Goal: Browse casually: Explore the website without a specific task or goal

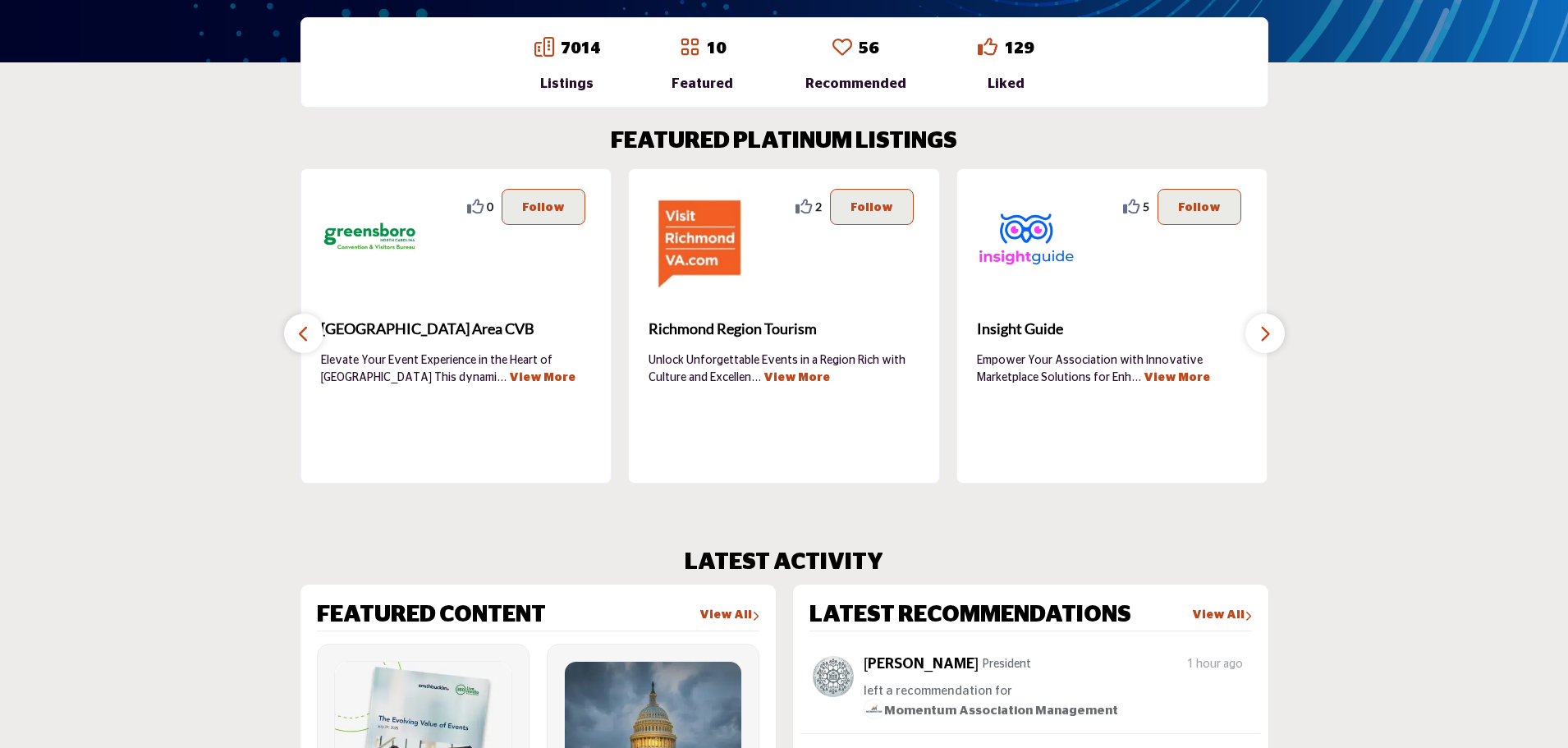
scroll to position [493, 0]
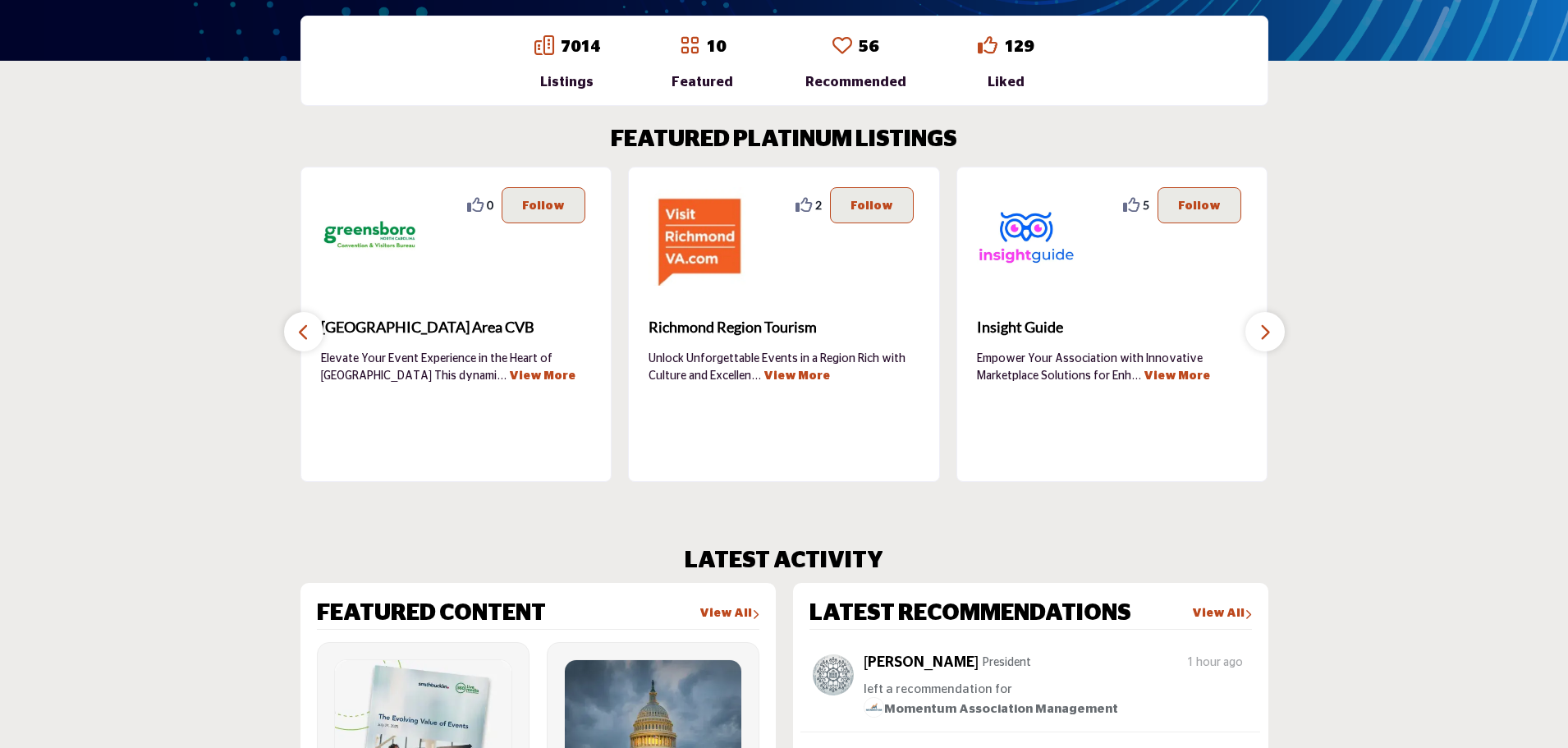
click at [1270, 328] on icon "button" at bounding box center [1265, 332] width 13 height 21
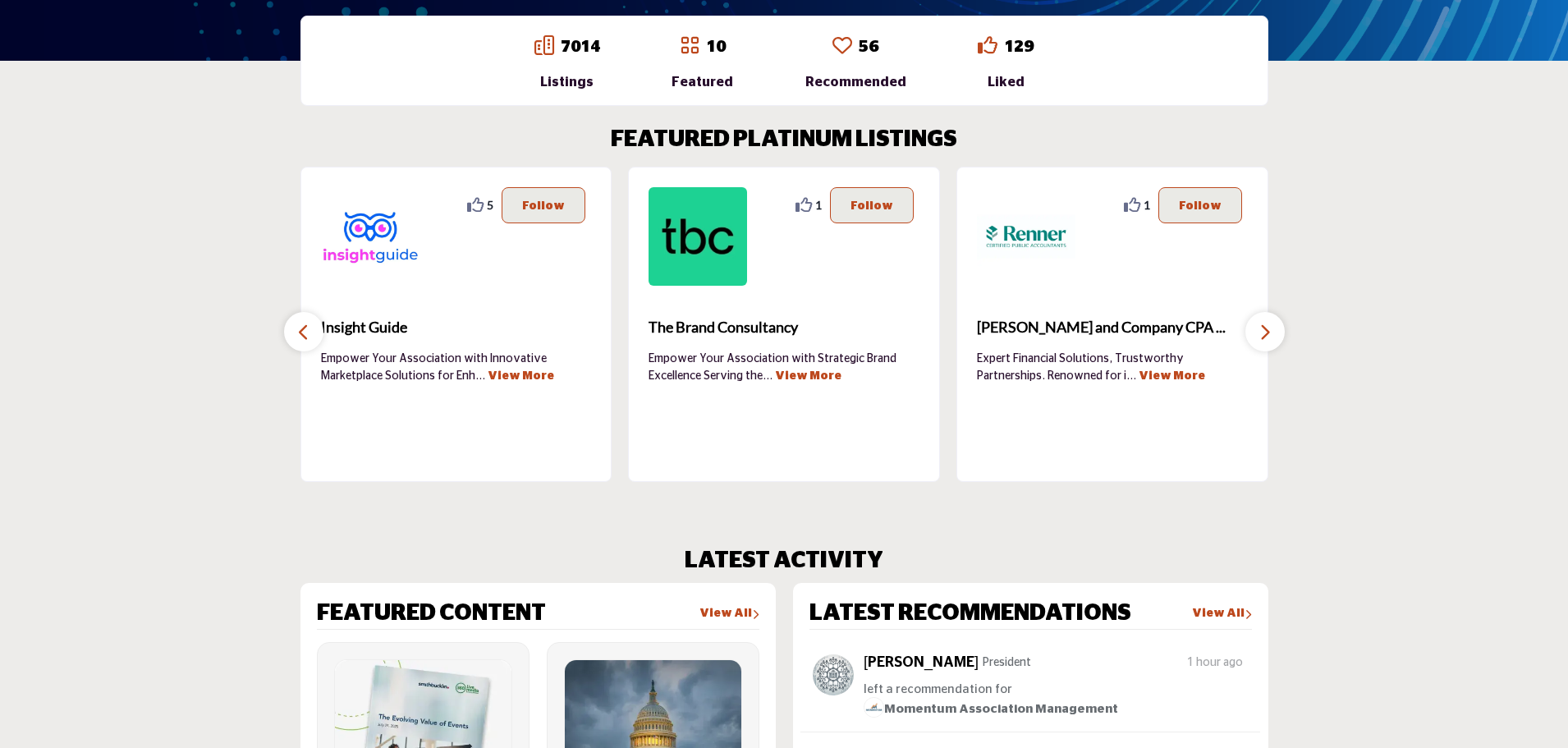
click at [1269, 328] on icon "button" at bounding box center [1265, 332] width 13 height 21
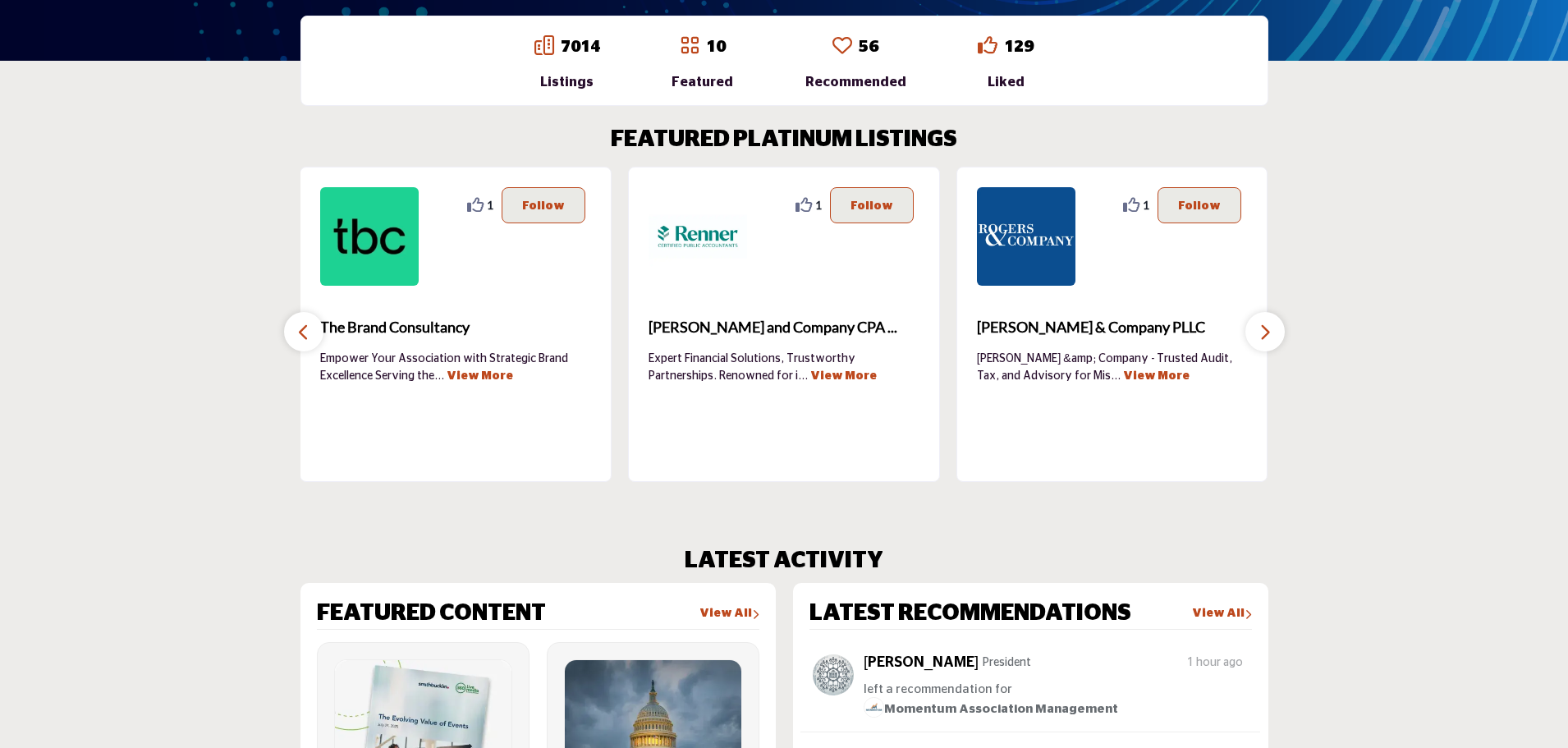
click at [1269, 328] on icon "button" at bounding box center [1265, 332] width 13 height 21
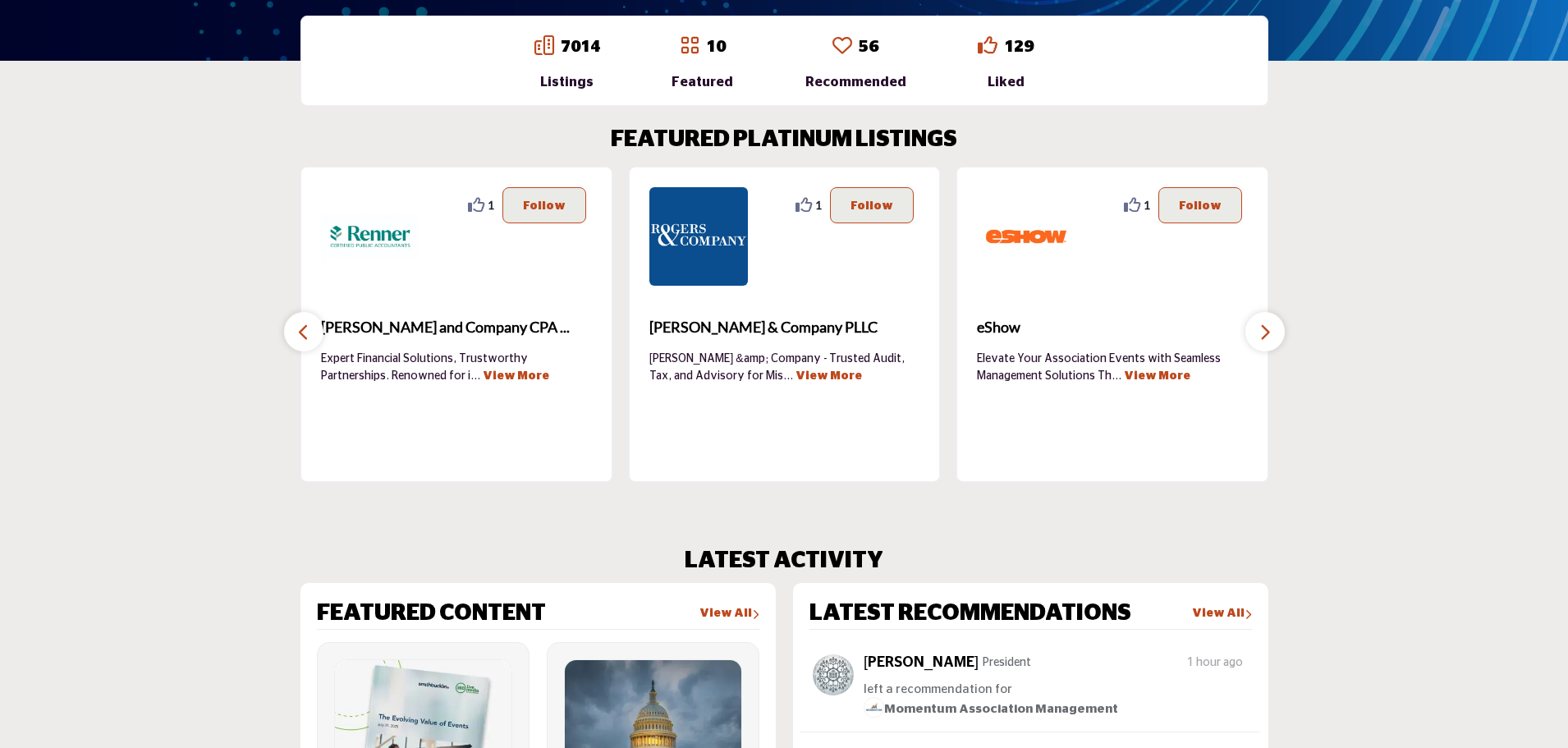
click at [1269, 328] on icon "button" at bounding box center [1265, 332] width 13 height 21
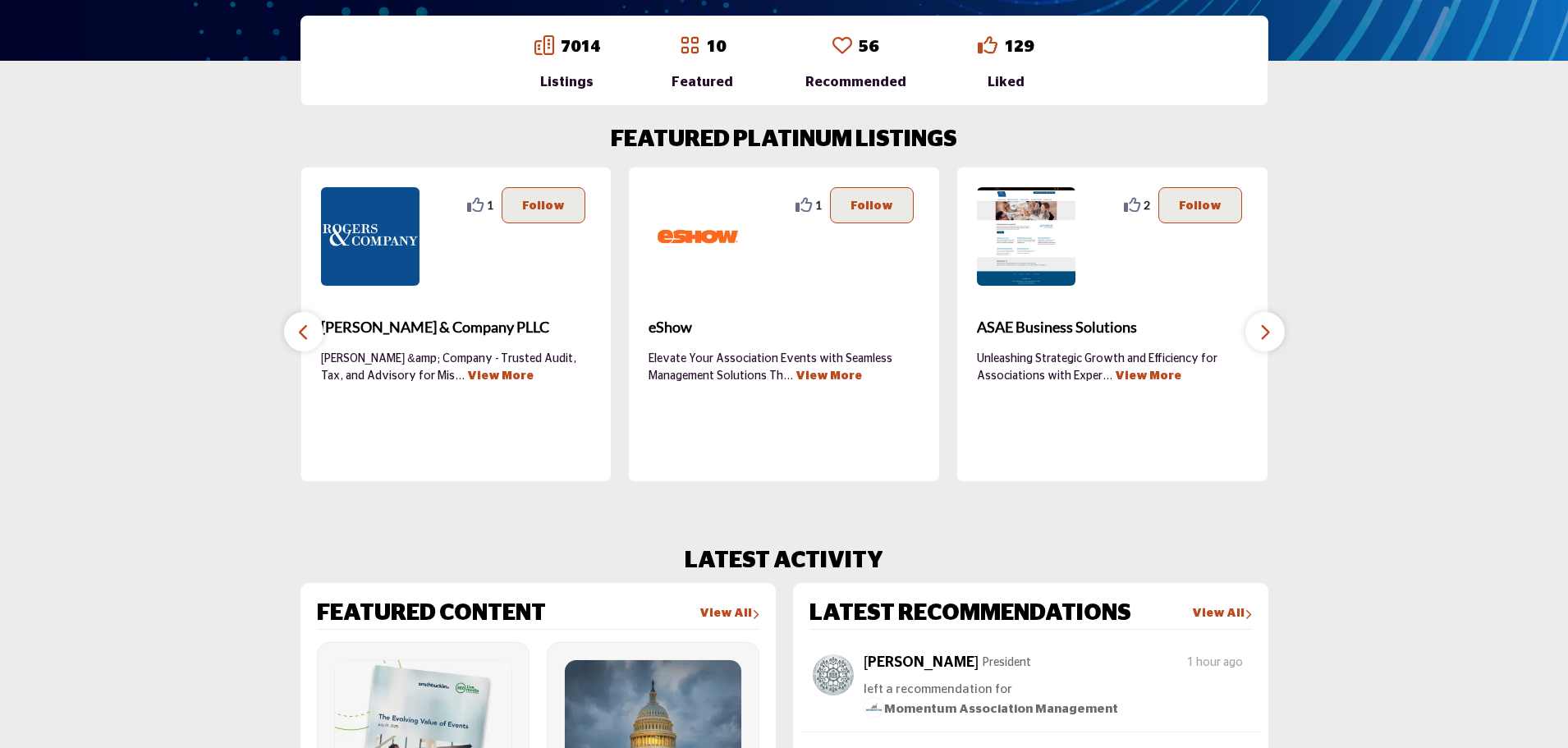
click at [1269, 328] on icon "button" at bounding box center [1265, 332] width 13 height 21
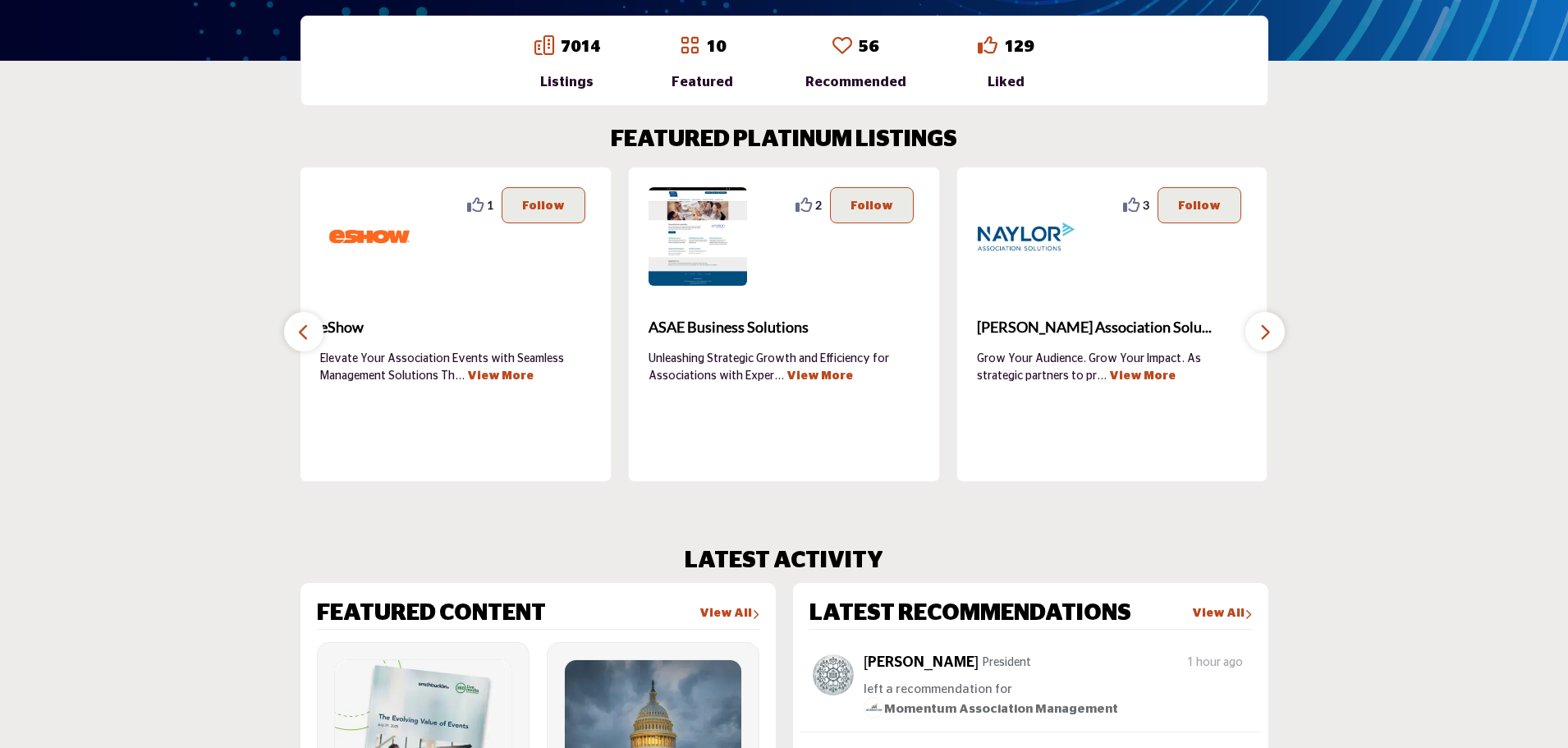
click at [1269, 328] on icon "button" at bounding box center [1265, 332] width 13 height 21
click at [1269, 331] on icon "button" at bounding box center [1265, 332] width 13 height 21
click at [315, 322] on button "button" at bounding box center [304, 332] width 40 height 40
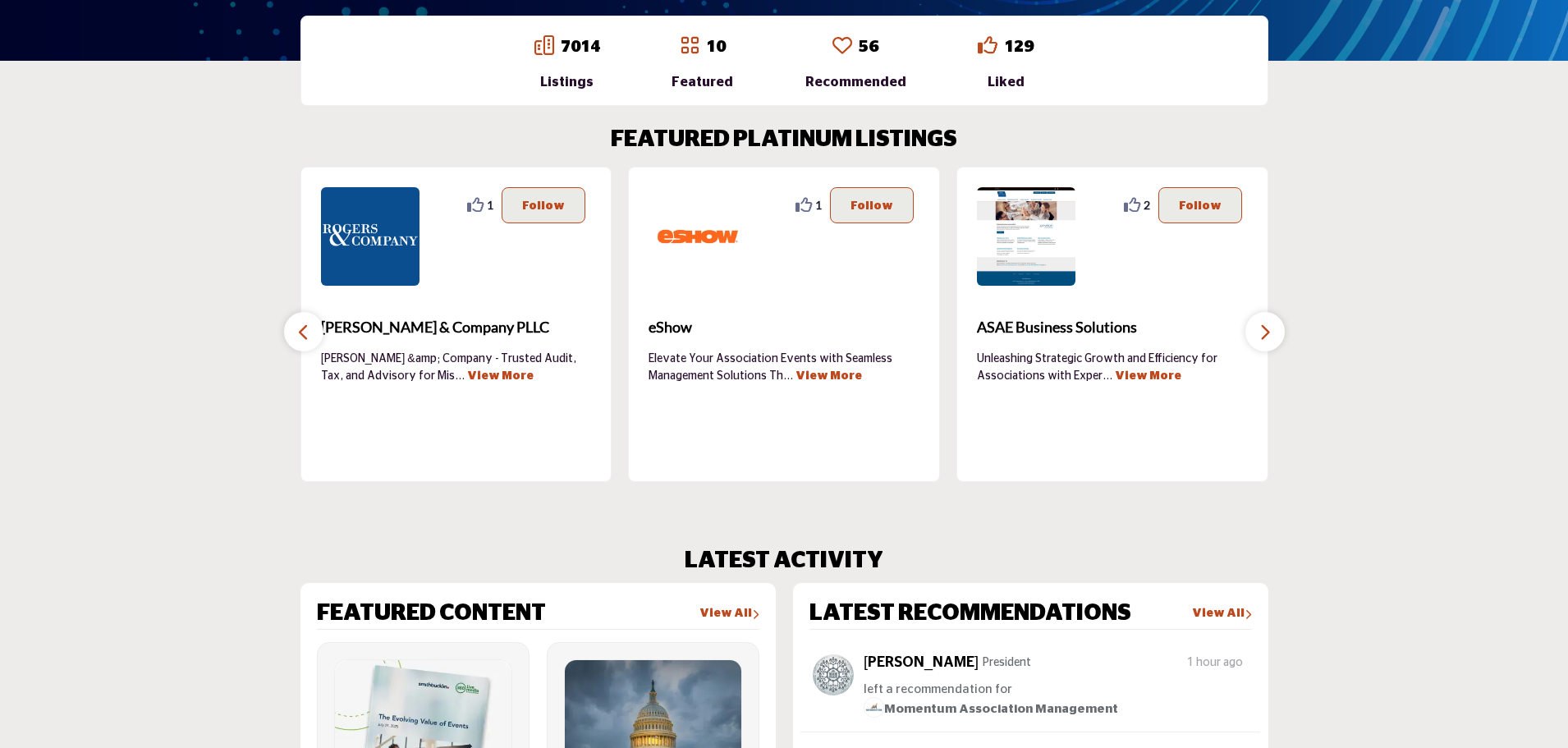
click at [315, 323] on button "button" at bounding box center [304, 332] width 40 height 40
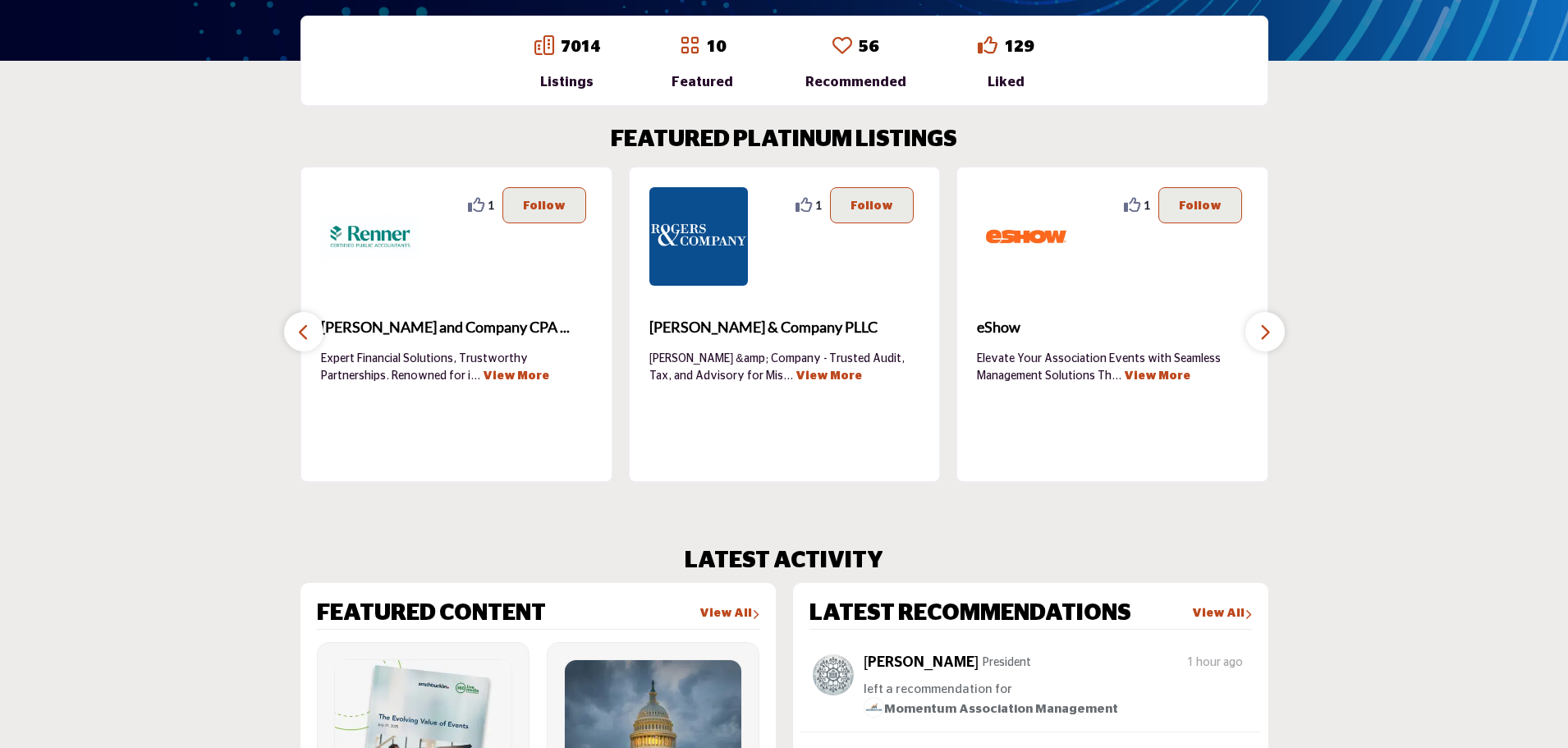
click at [317, 325] on button "button" at bounding box center [304, 332] width 40 height 40
click at [320, 326] on button "button" at bounding box center [304, 332] width 40 height 40
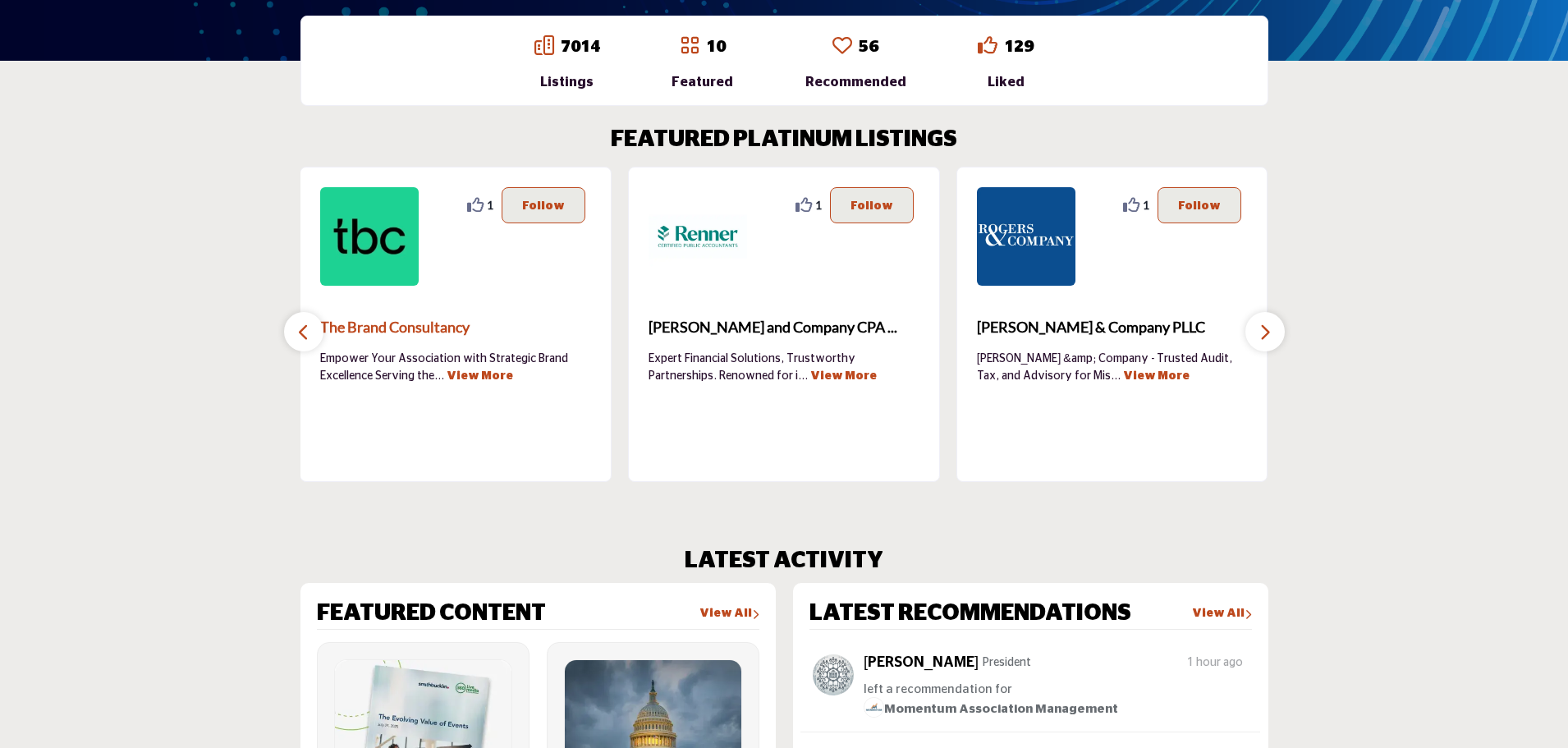
click at [326, 329] on div "FEATURED PLATINUM LISTINGS 0 0 Follow Following" at bounding box center [784, 304] width 968 height 356
click at [310, 329] on button "button" at bounding box center [304, 332] width 40 height 40
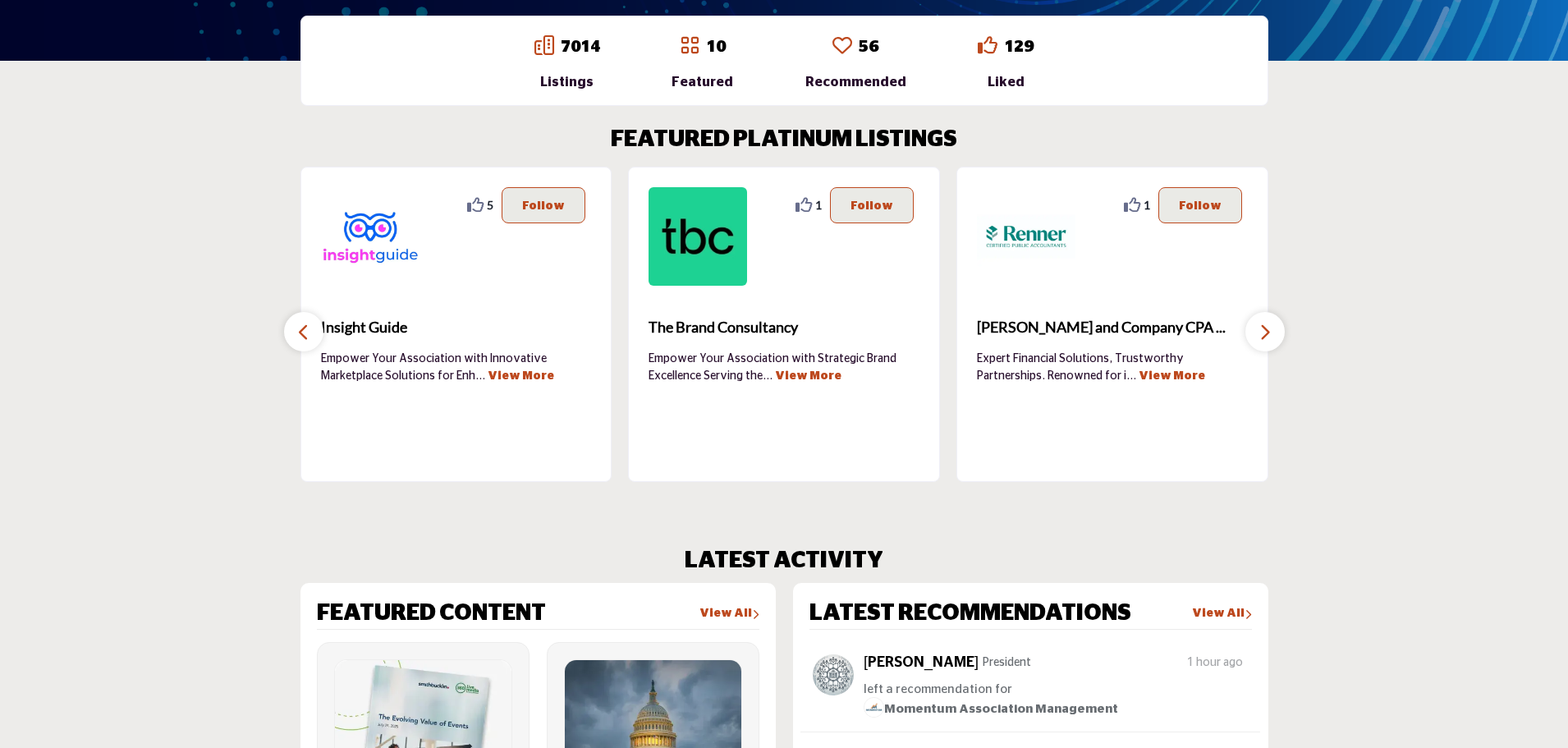
click at [310, 329] on button "button" at bounding box center [304, 332] width 40 height 40
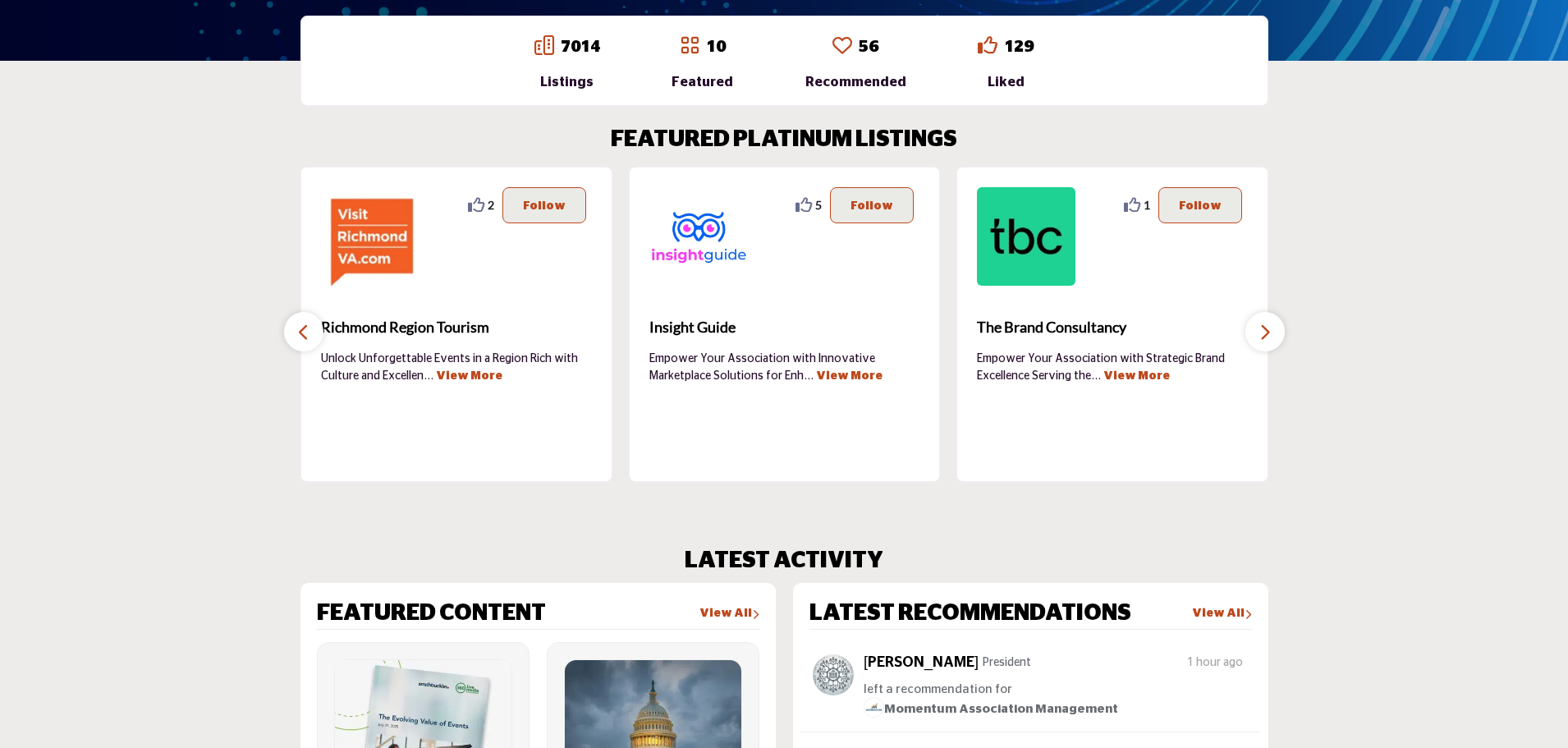
click at [310, 329] on button "button" at bounding box center [304, 332] width 40 height 40
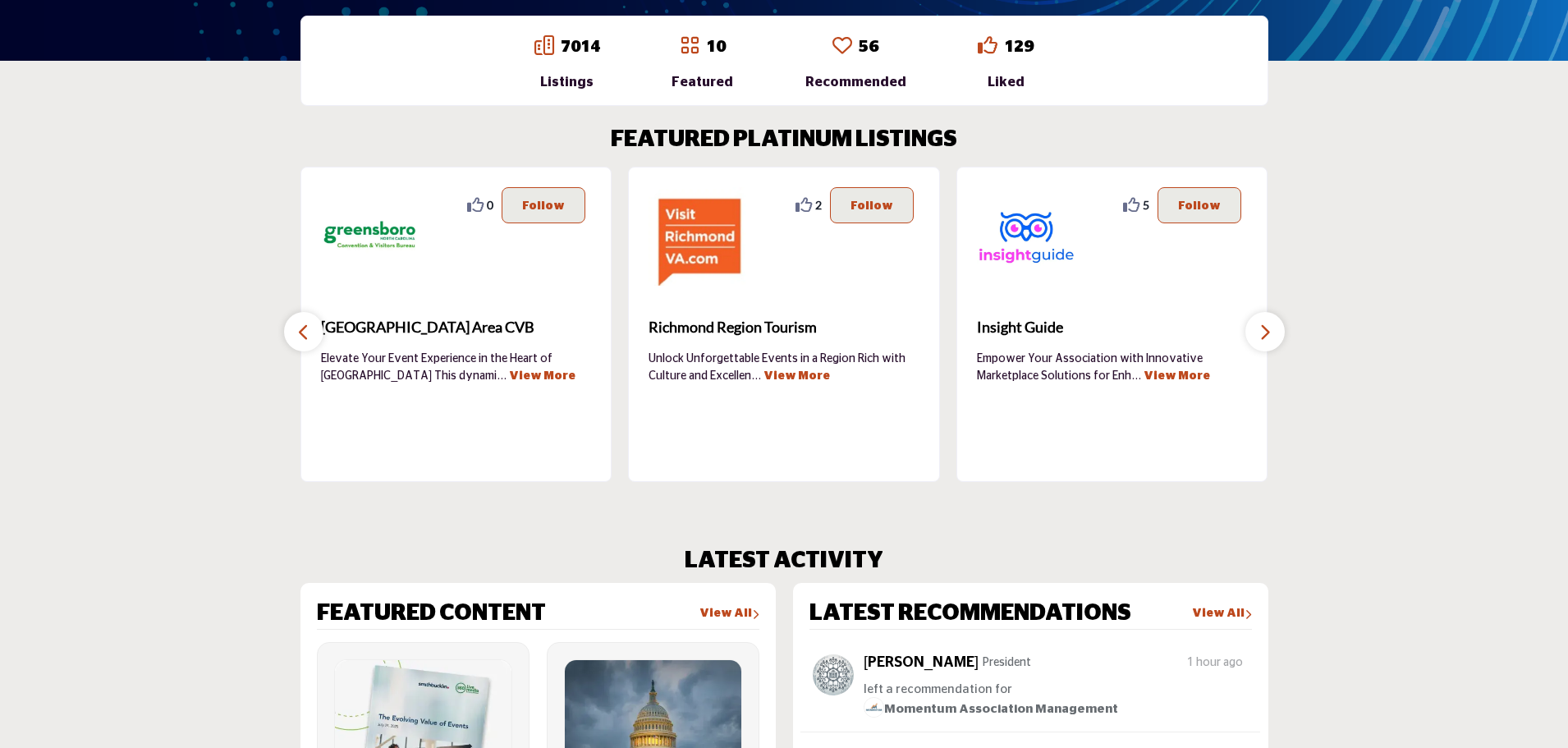
click at [308, 329] on icon "button" at bounding box center [304, 332] width 13 height 21
click at [308, 330] on icon "button" at bounding box center [304, 332] width 13 height 21
click at [305, 333] on icon "button" at bounding box center [304, 332] width 13 height 21
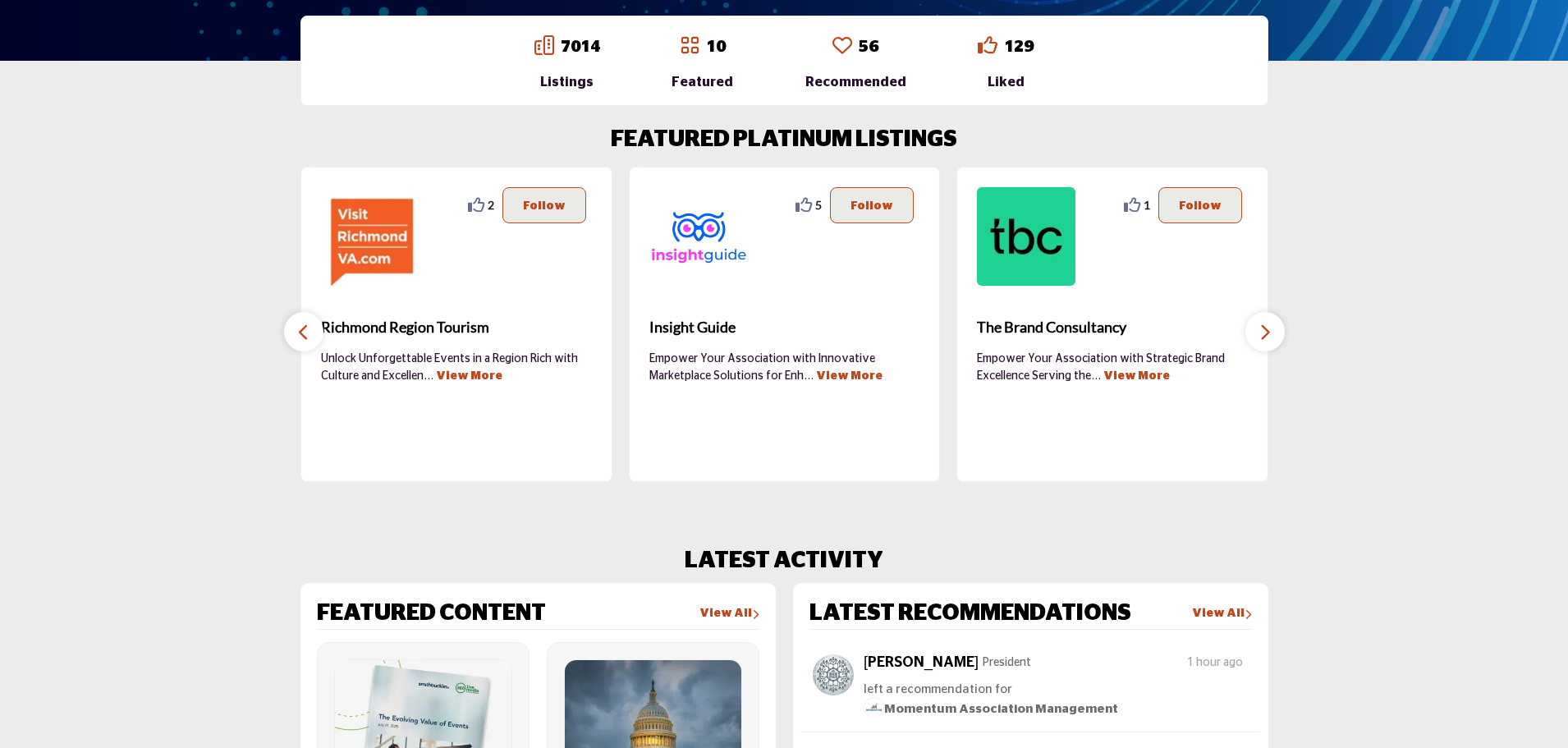
click at [1259, 327] on icon "button" at bounding box center [1265, 332] width 13 height 21
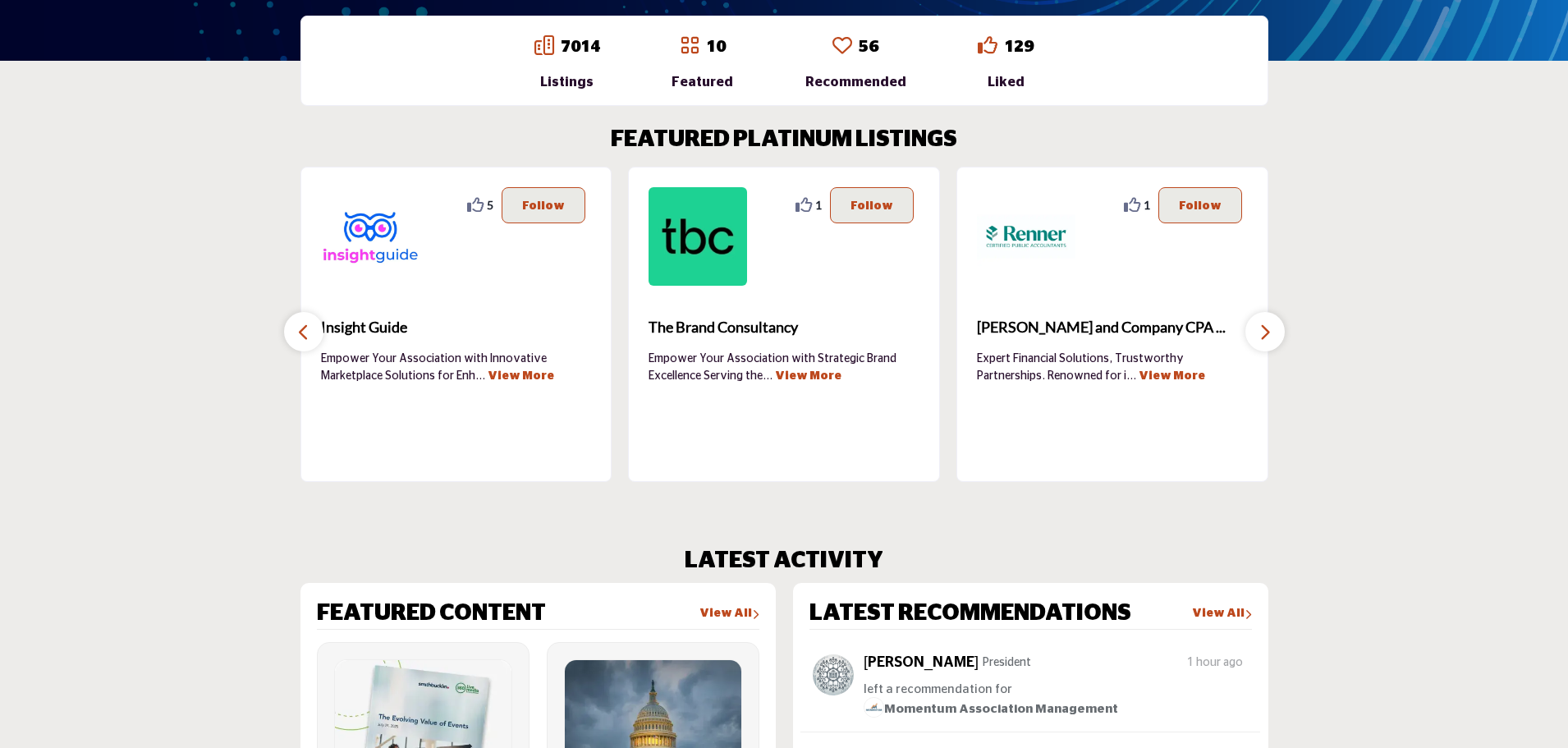
click at [1262, 329] on icon "button" at bounding box center [1265, 332] width 13 height 21
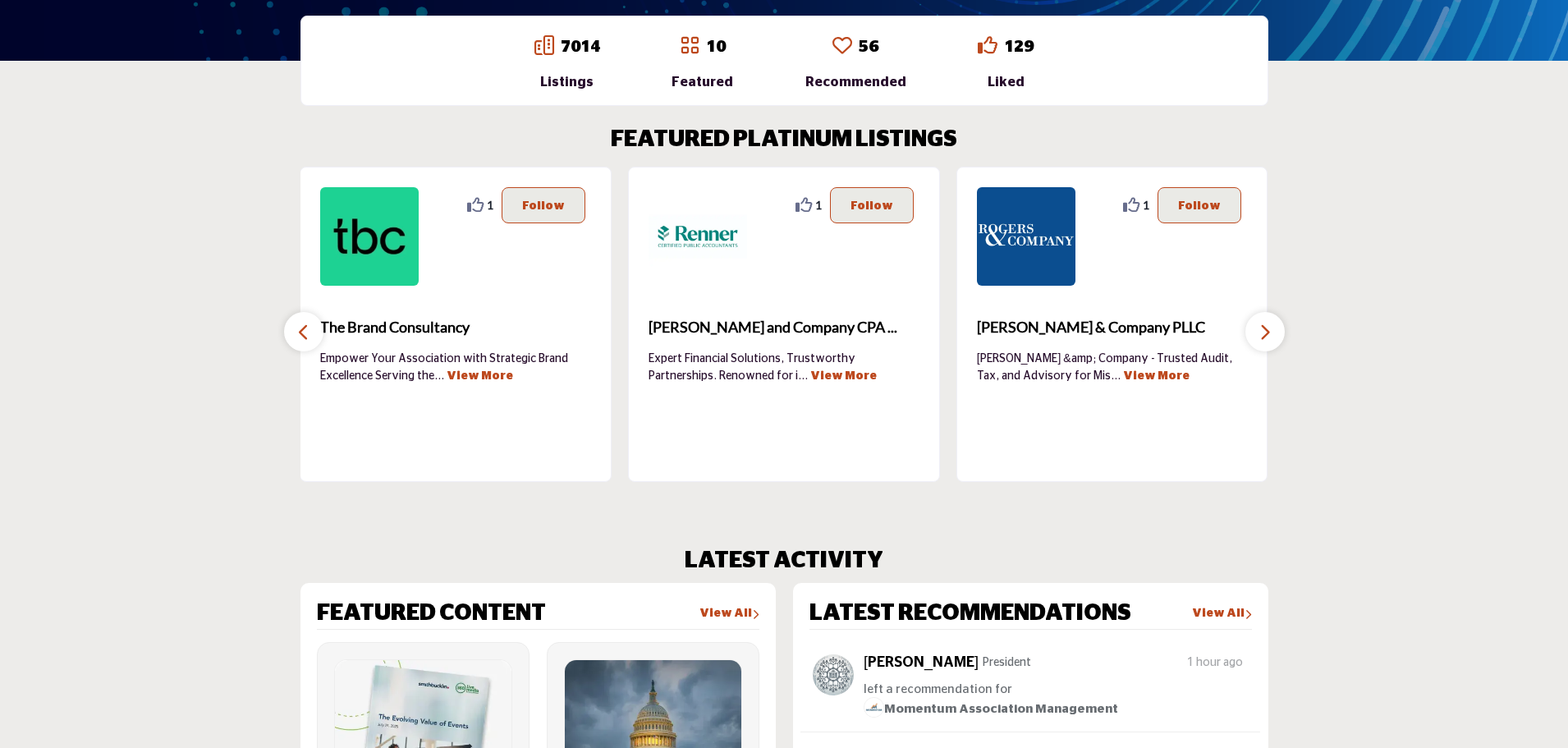
click at [1262, 329] on icon "button" at bounding box center [1265, 332] width 13 height 21
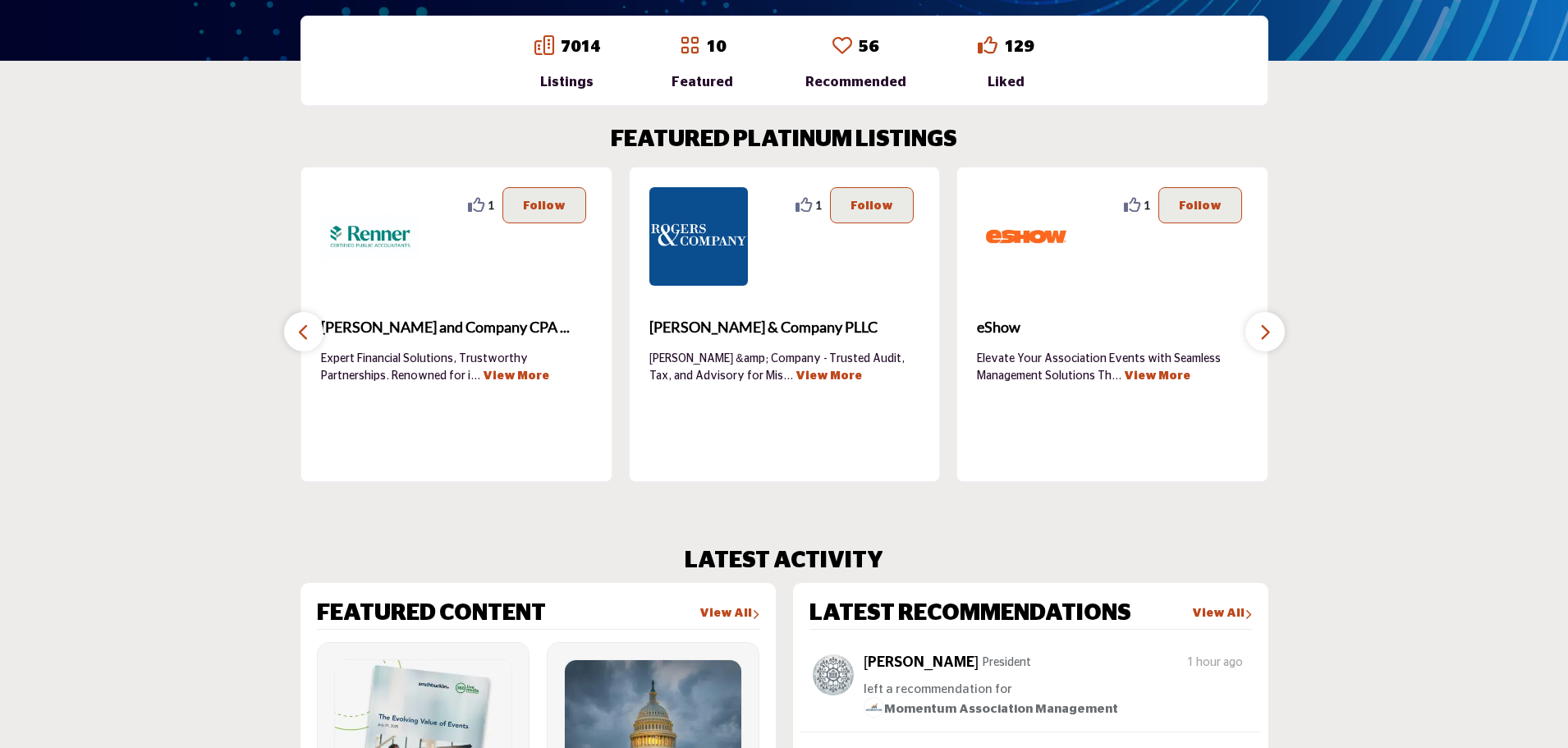
click at [1262, 329] on icon "button" at bounding box center [1265, 332] width 13 height 21
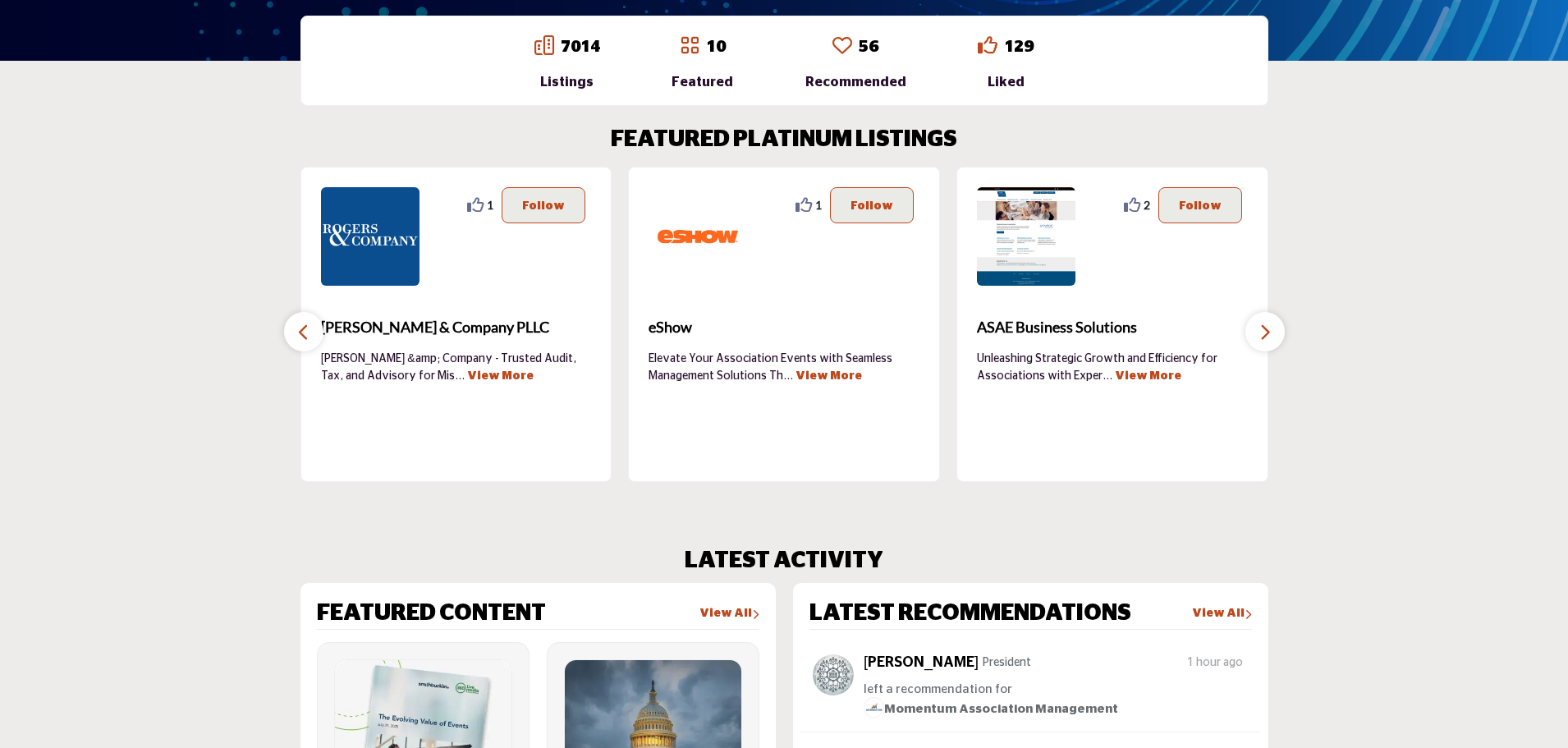
click at [1262, 329] on icon "button" at bounding box center [1265, 332] width 13 height 21
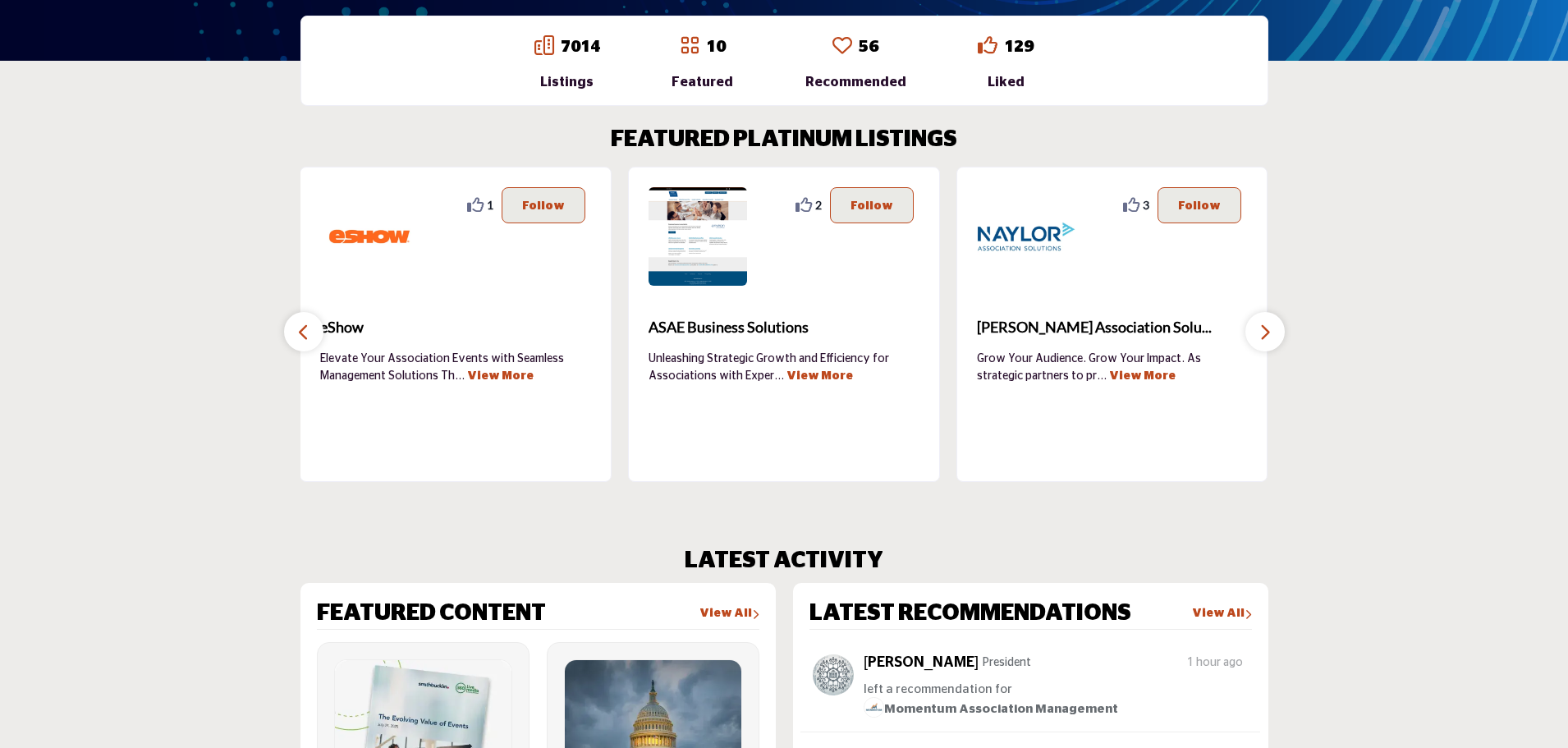
click at [1262, 330] on icon "button" at bounding box center [1265, 332] width 13 height 21
click at [1262, 330] on icon "button" at bounding box center [1265, 332] width 13 height 21
click at [1265, 331] on icon "button" at bounding box center [1265, 332] width 13 height 21
click at [1277, 346] on section "FEATURED PLATINUM LISTINGS 0 0 Follow Following Greensboro Area CVB ... View Mo…" at bounding box center [784, 304] width 1568 height 421
click at [1269, 339] on icon "button" at bounding box center [1265, 332] width 13 height 21
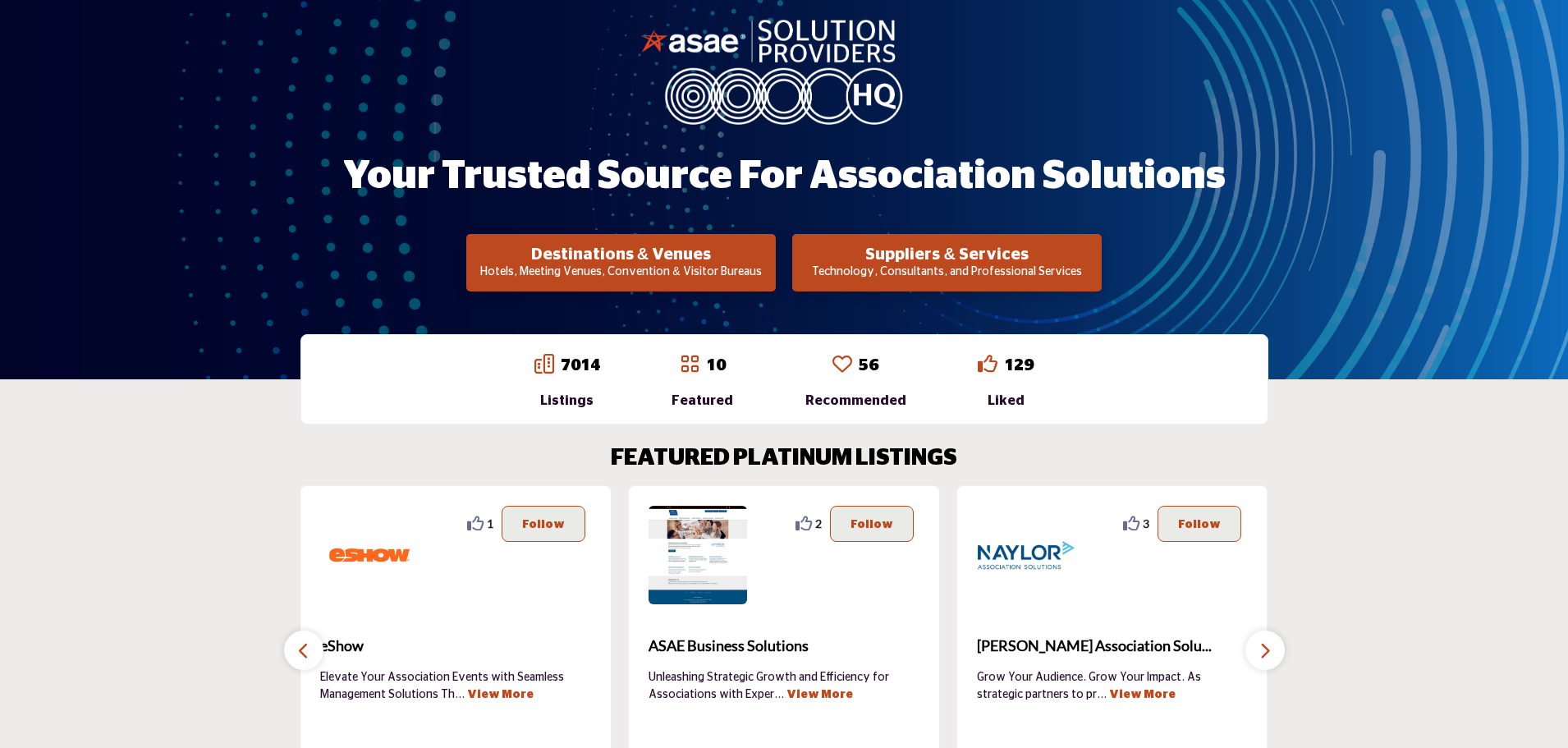
scroll to position [410, 0]
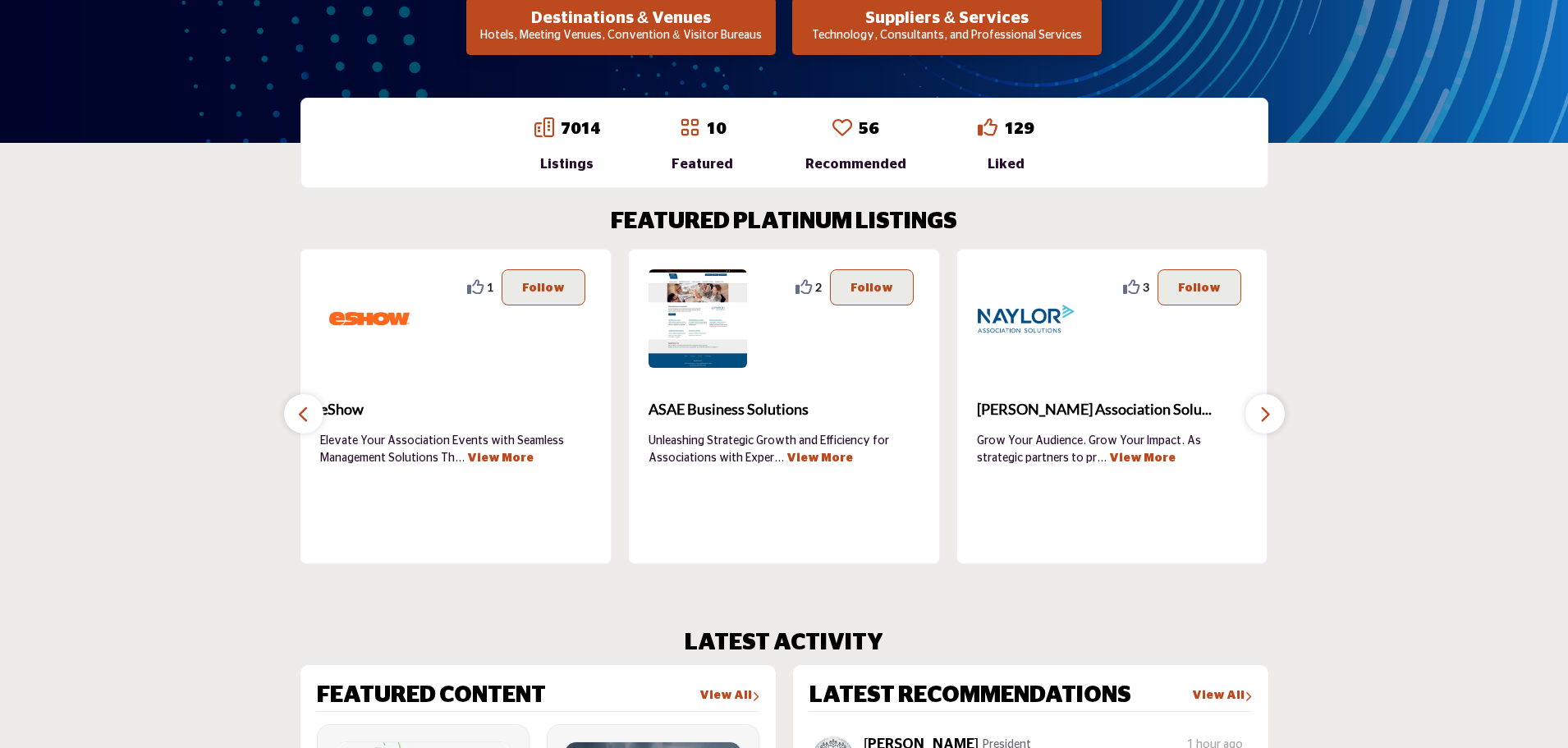
click at [1263, 410] on icon "button" at bounding box center [1265, 414] width 13 height 21
click at [313, 410] on button "button" at bounding box center [304, 414] width 40 height 40
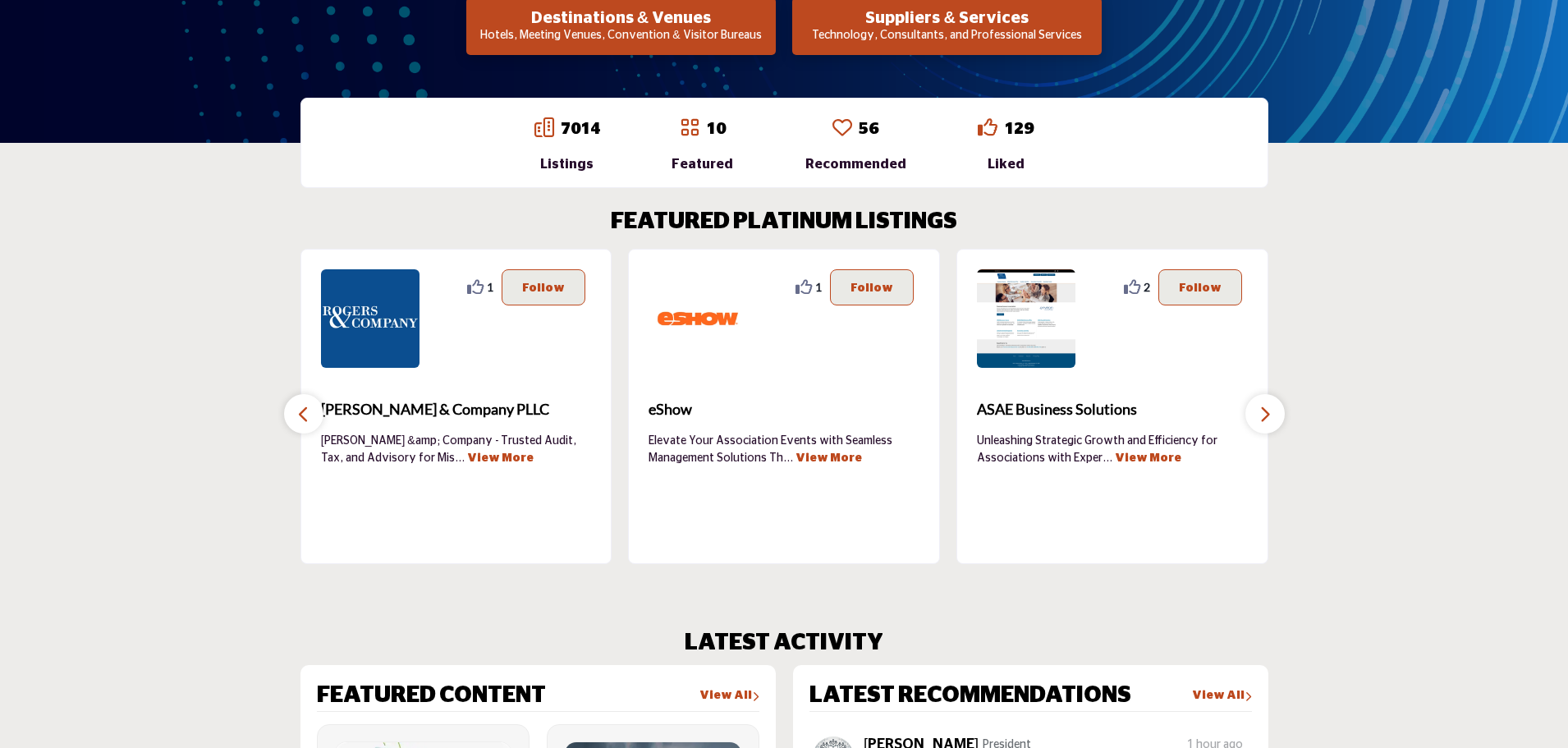
click at [312, 409] on button "button" at bounding box center [304, 414] width 40 height 40
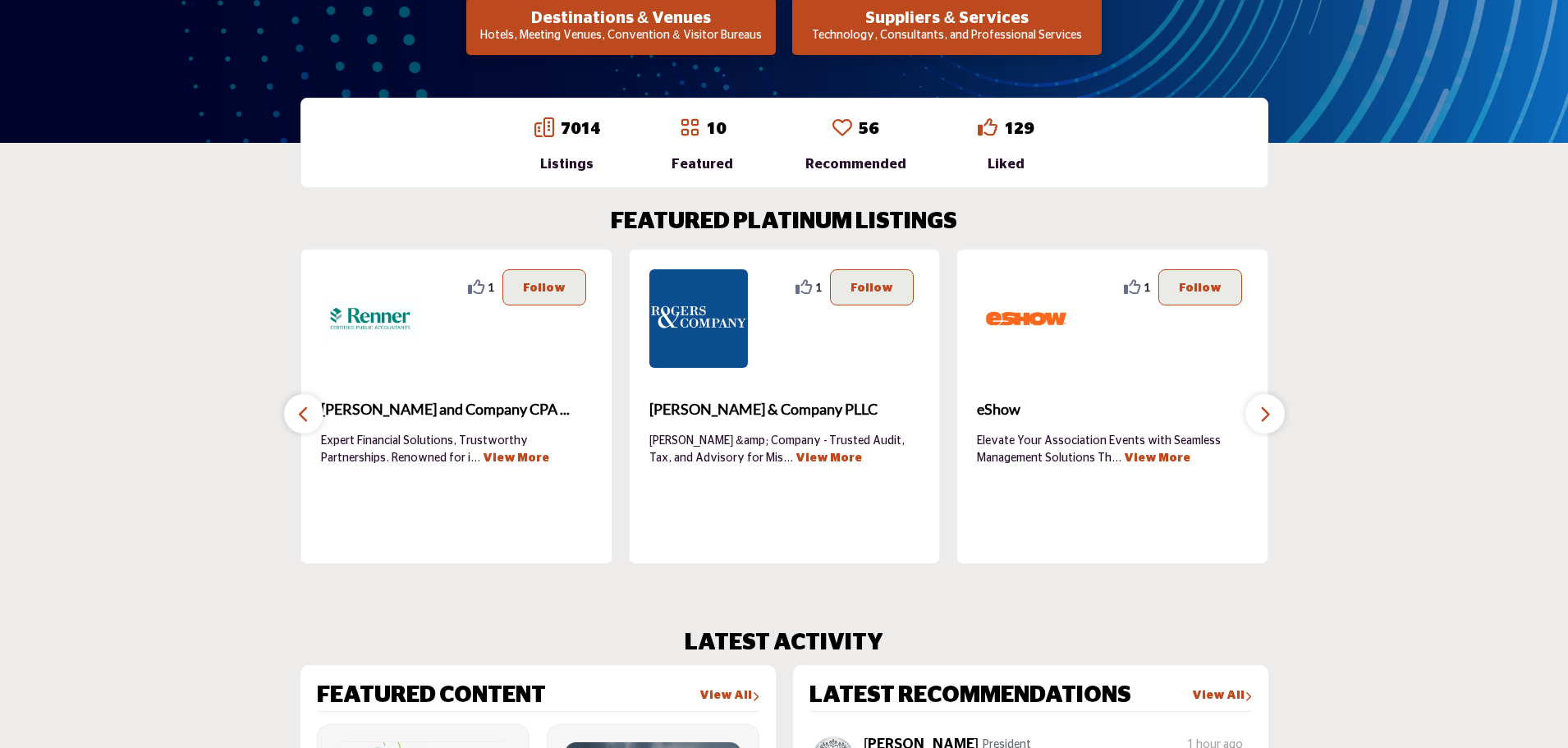
click at [310, 404] on button "button" at bounding box center [304, 414] width 40 height 40
click at [310, 400] on button "button" at bounding box center [304, 414] width 40 height 40
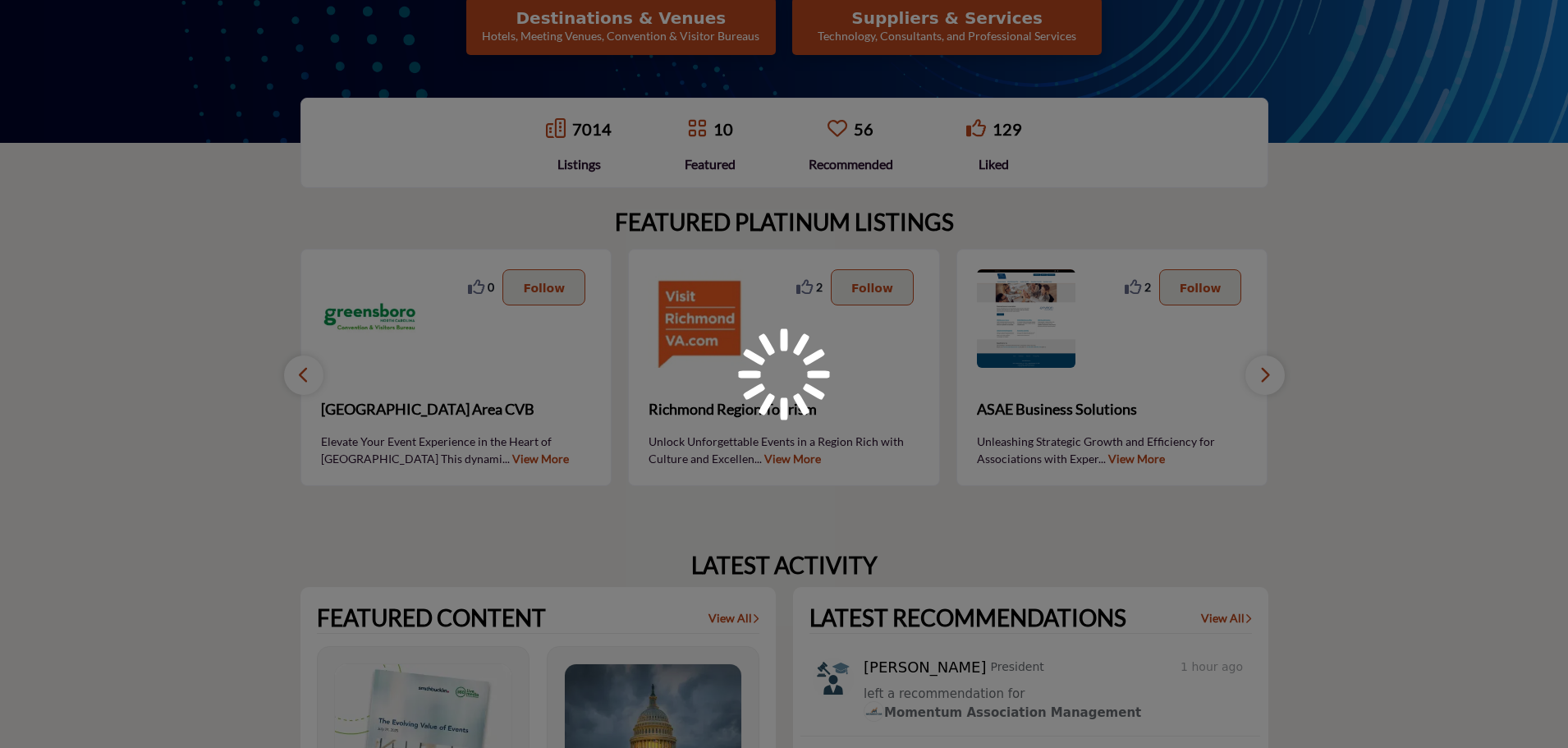
scroll to position [410, 0]
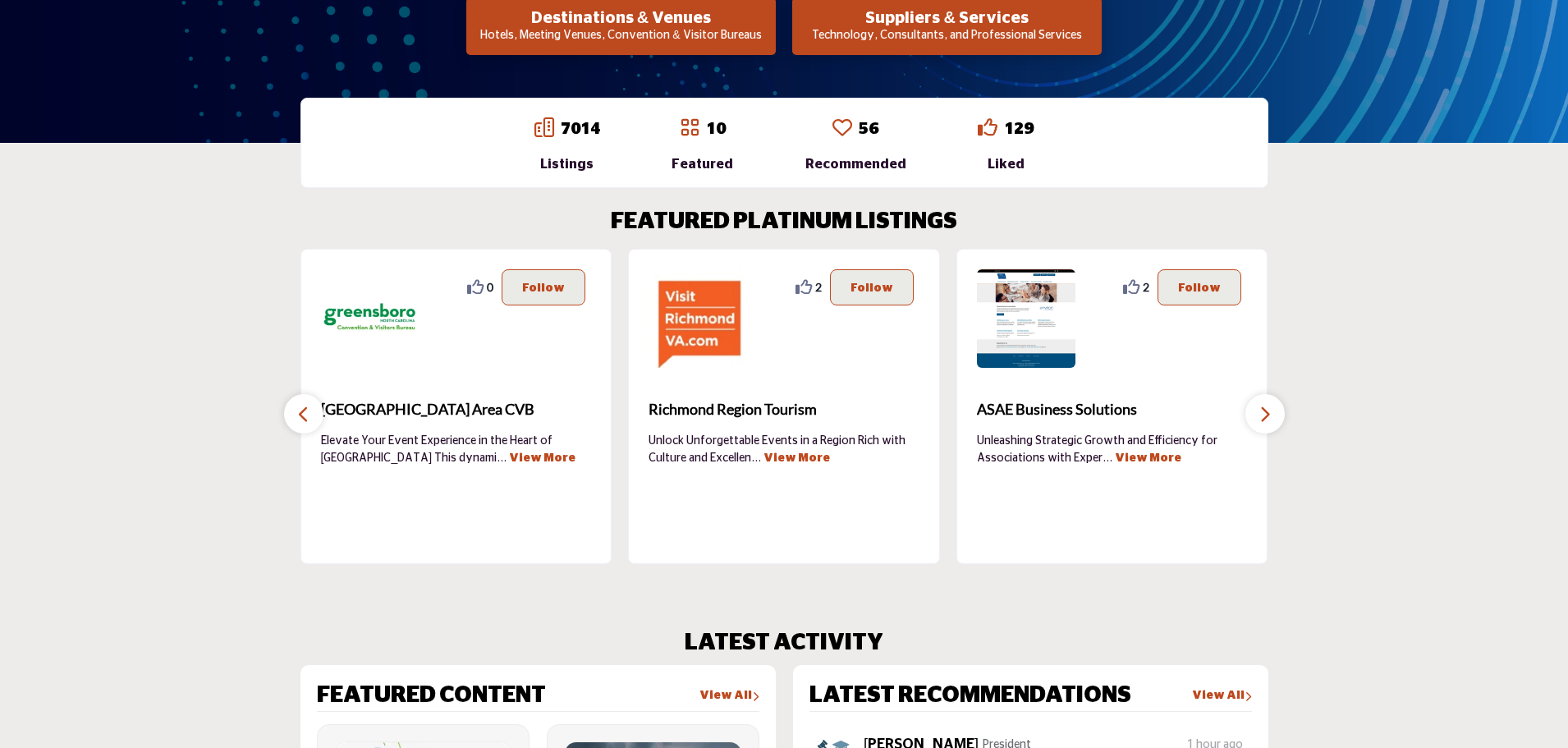
click at [305, 404] on icon "button" at bounding box center [304, 414] width 13 height 21
click at [305, 404] on icon "button" at bounding box center [304, 414] width 13 height 21
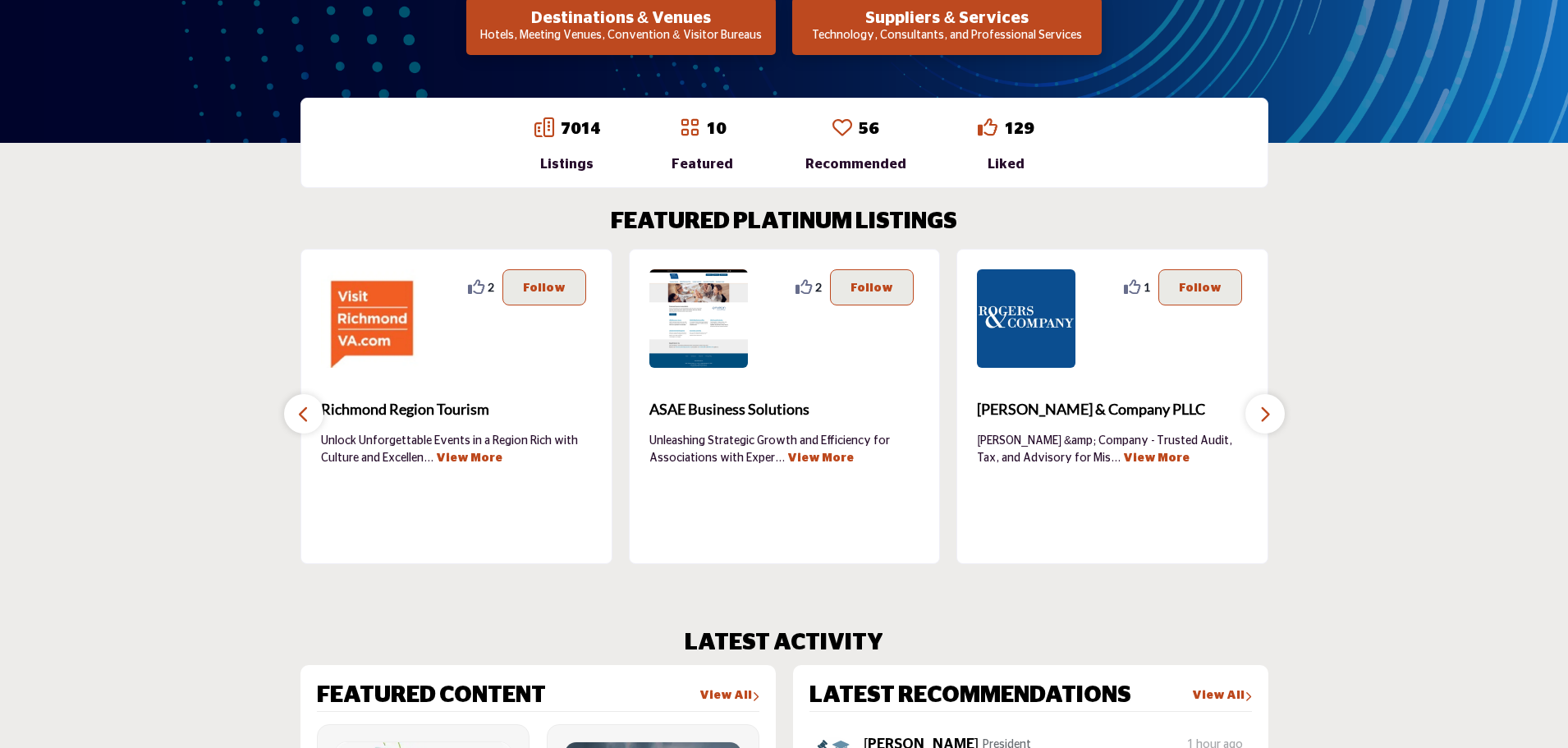
click at [303, 404] on icon "button" at bounding box center [304, 414] width 13 height 21
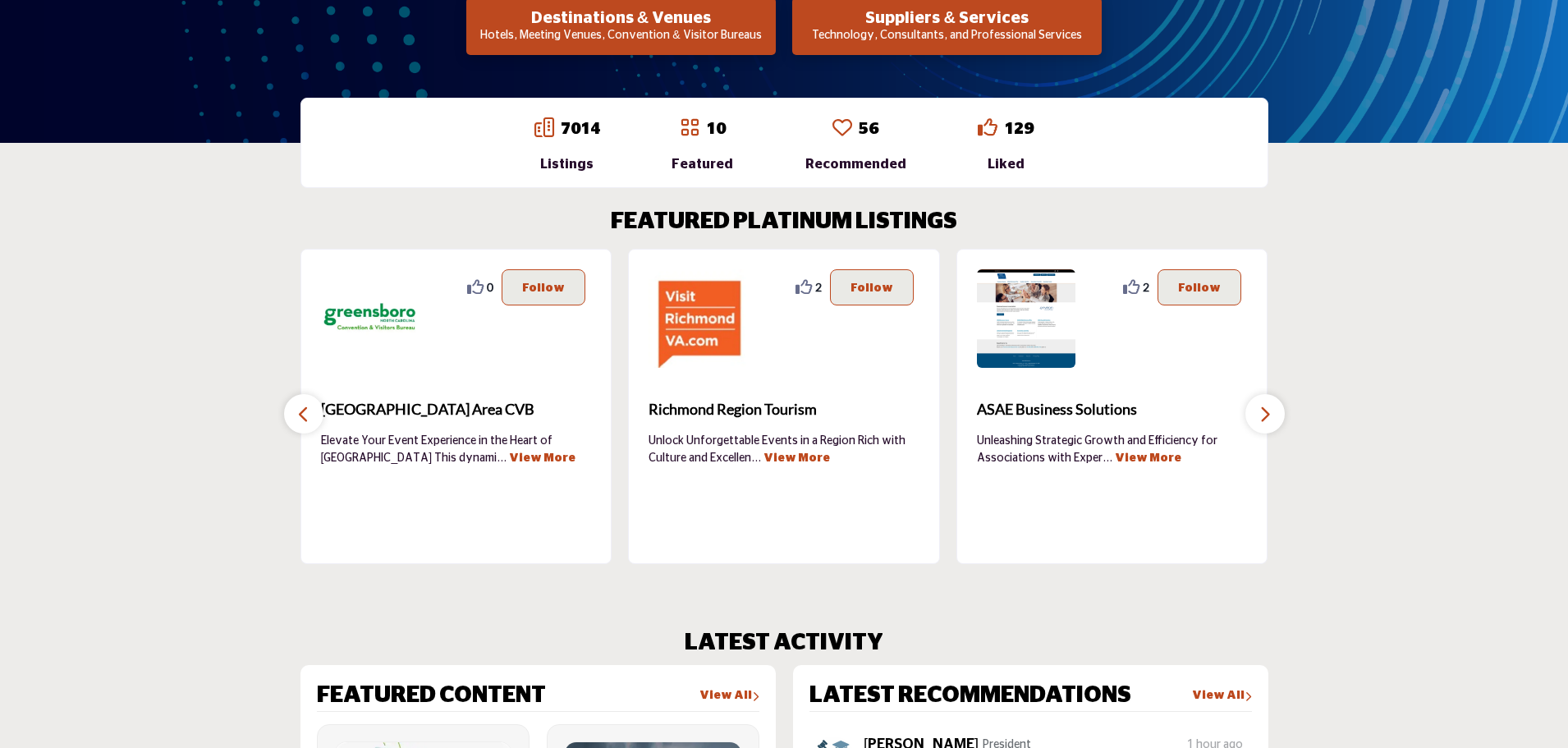
click at [303, 404] on icon "button" at bounding box center [304, 414] width 13 height 21
click at [302, 404] on icon "button" at bounding box center [304, 414] width 13 height 21
click at [1257, 405] on button "button" at bounding box center [1265, 414] width 40 height 40
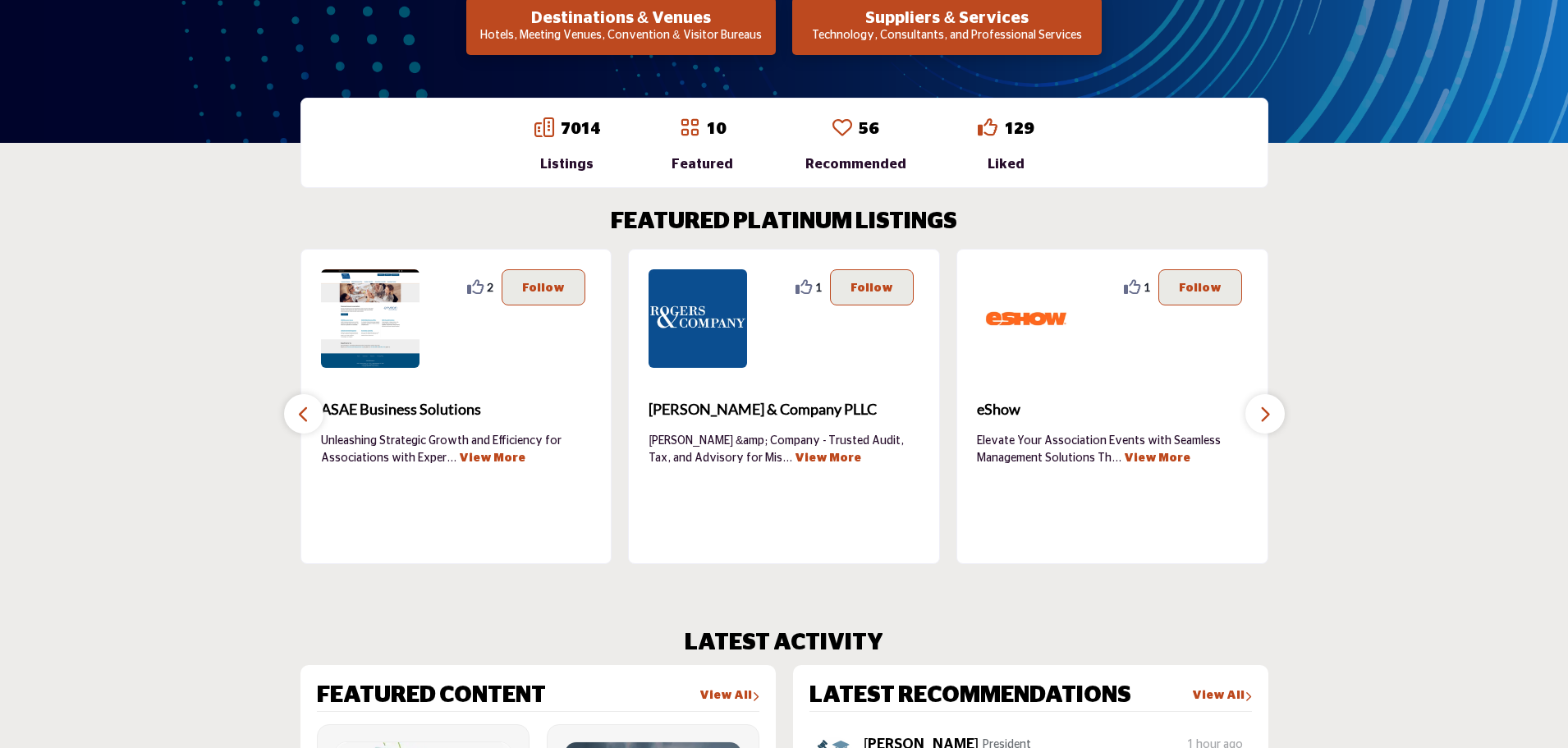
click at [1257, 405] on button "button" at bounding box center [1265, 414] width 40 height 40
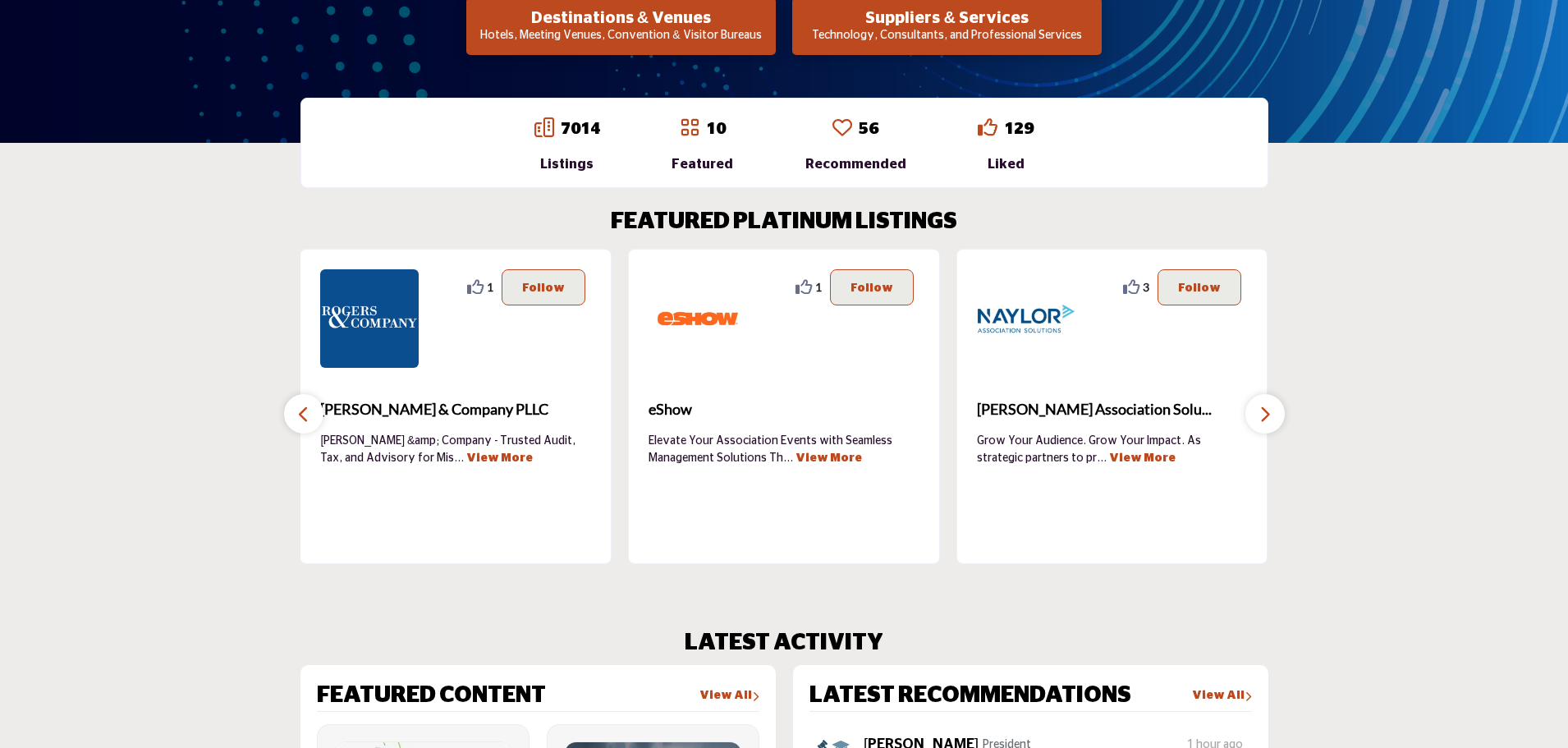
click at [1257, 405] on button "button" at bounding box center [1265, 414] width 40 height 40
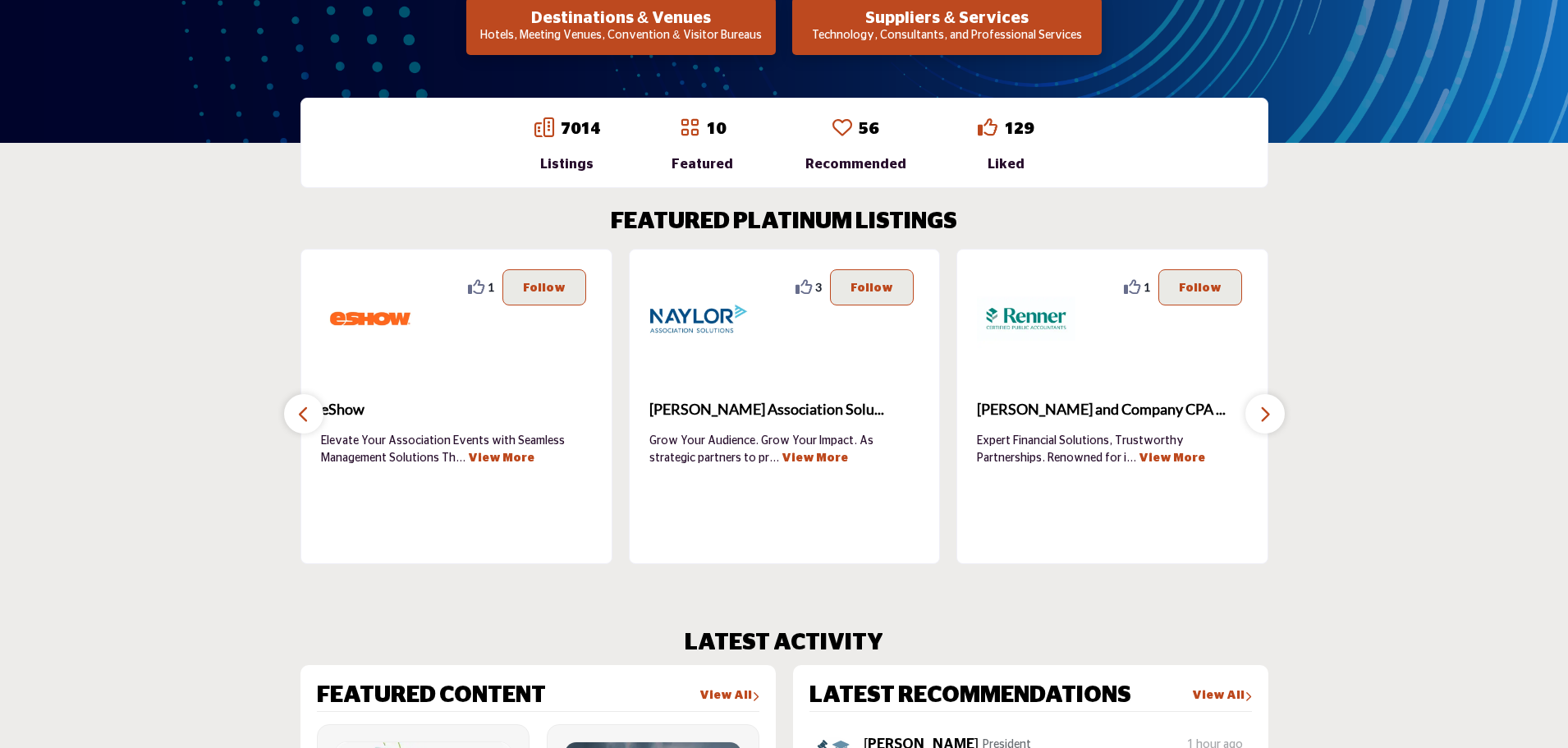
click at [1257, 405] on button "button" at bounding box center [1265, 414] width 40 height 40
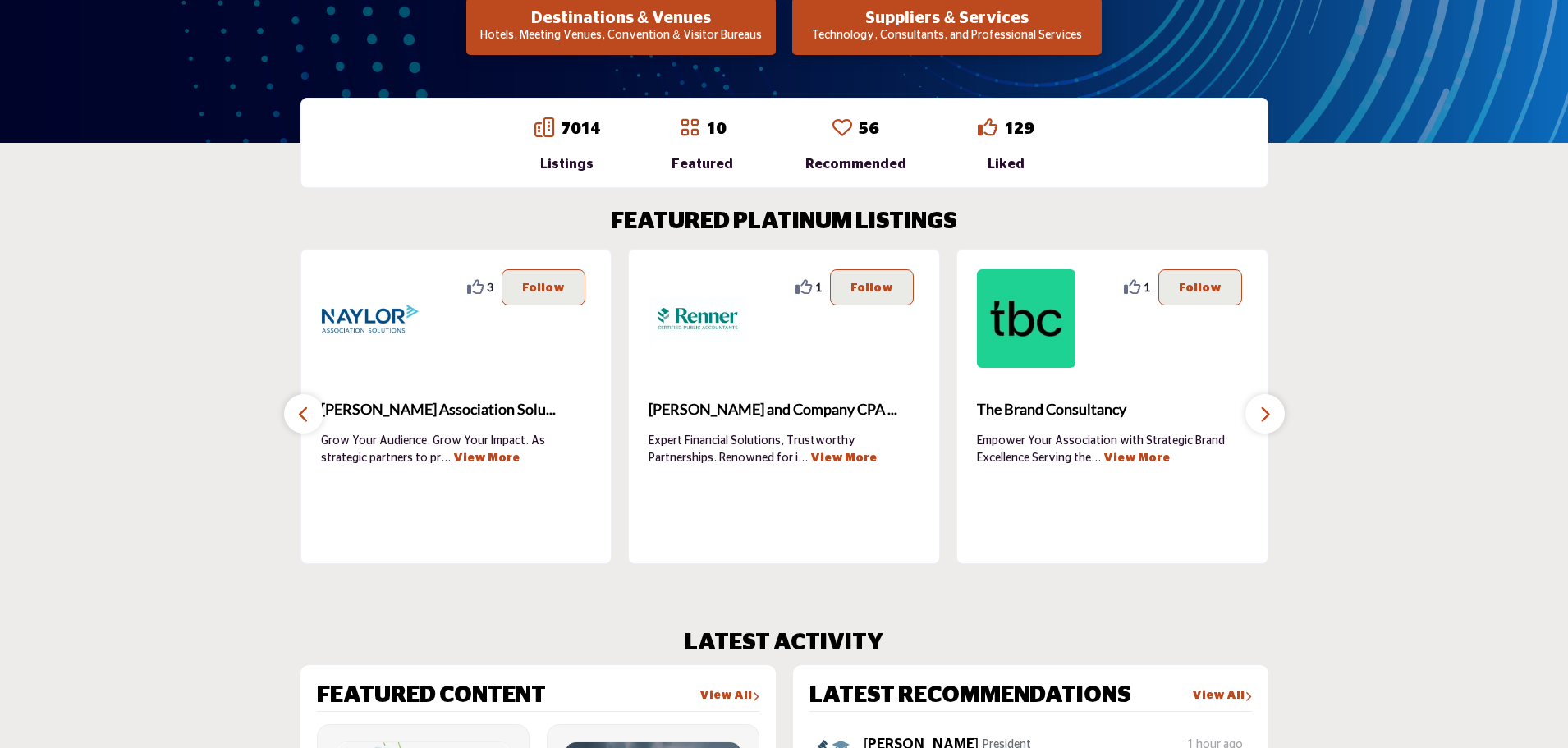
click at [1257, 405] on button "button" at bounding box center [1265, 414] width 40 height 40
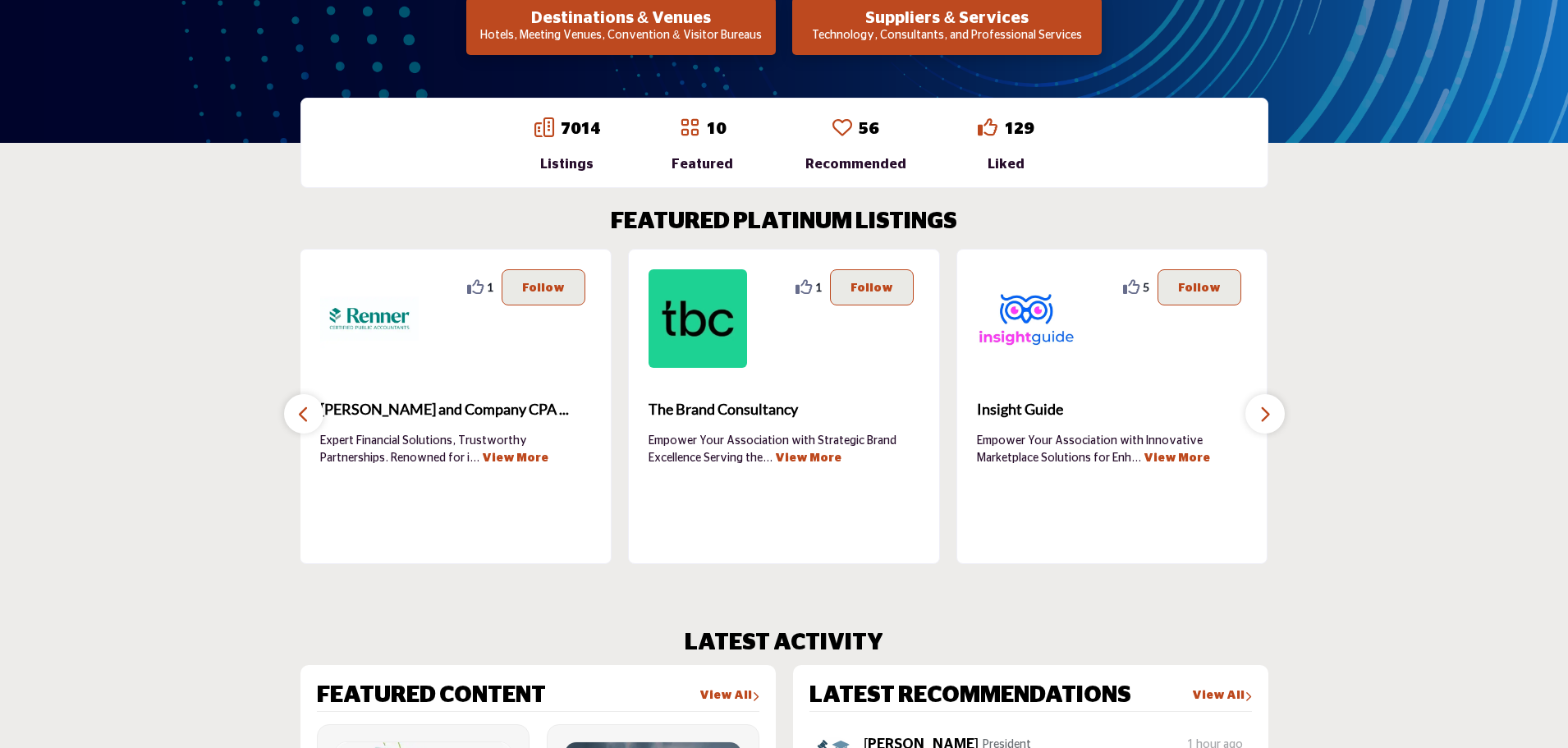
click at [1257, 405] on button "button" at bounding box center [1265, 414] width 40 height 40
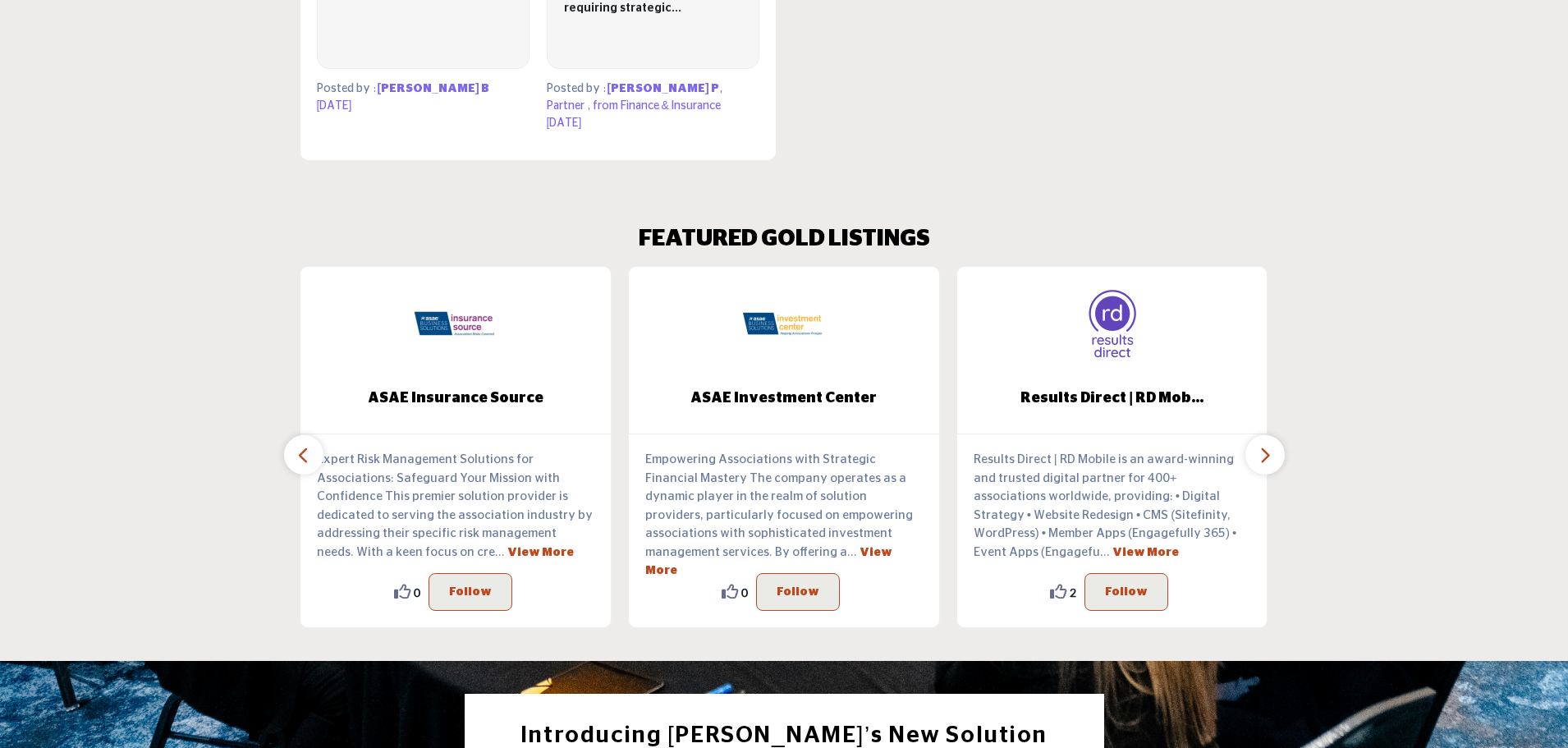
scroll to position [1478, 0]
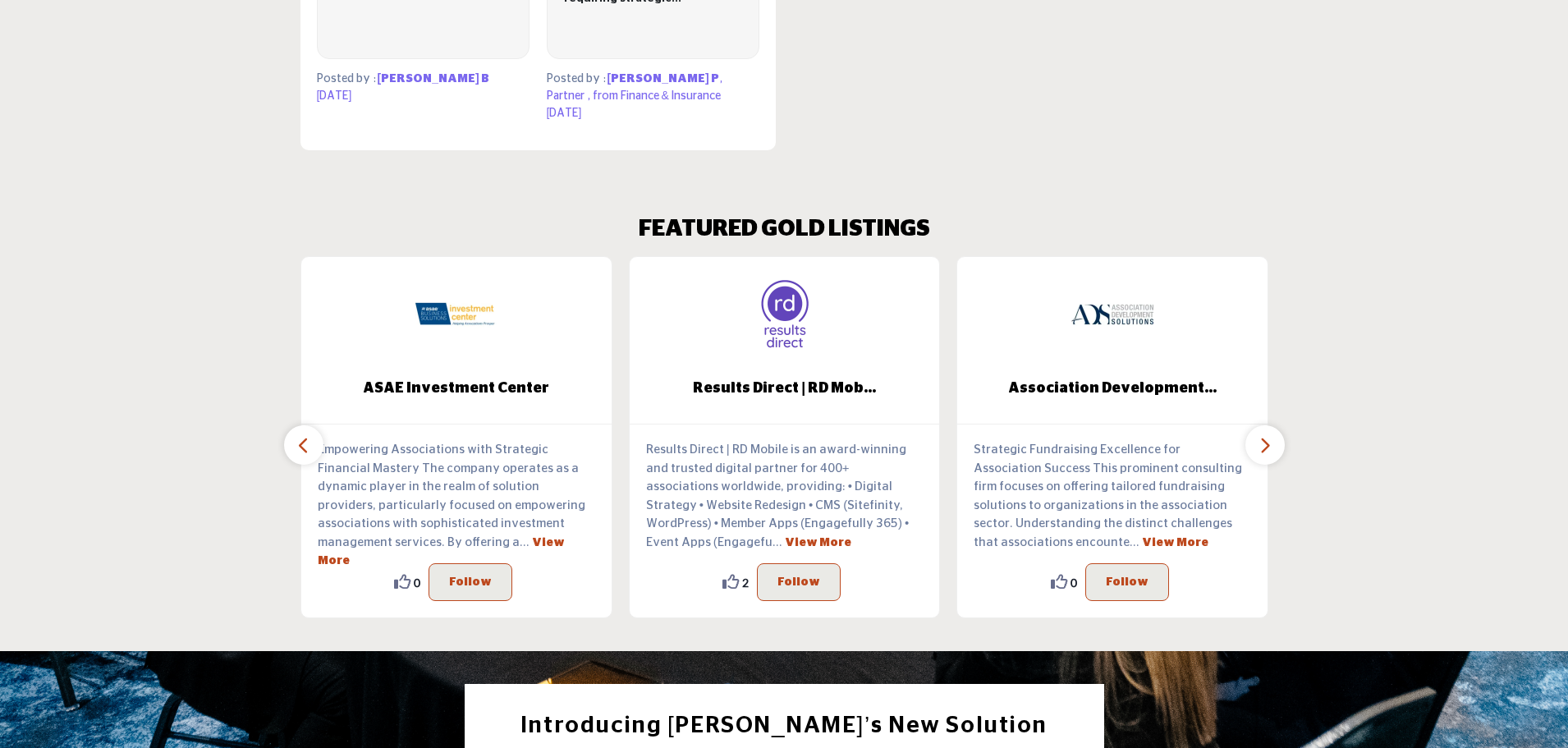
click at [1271, 437] on icon "button" at bounding box center [1265, 445] width 13 height 21
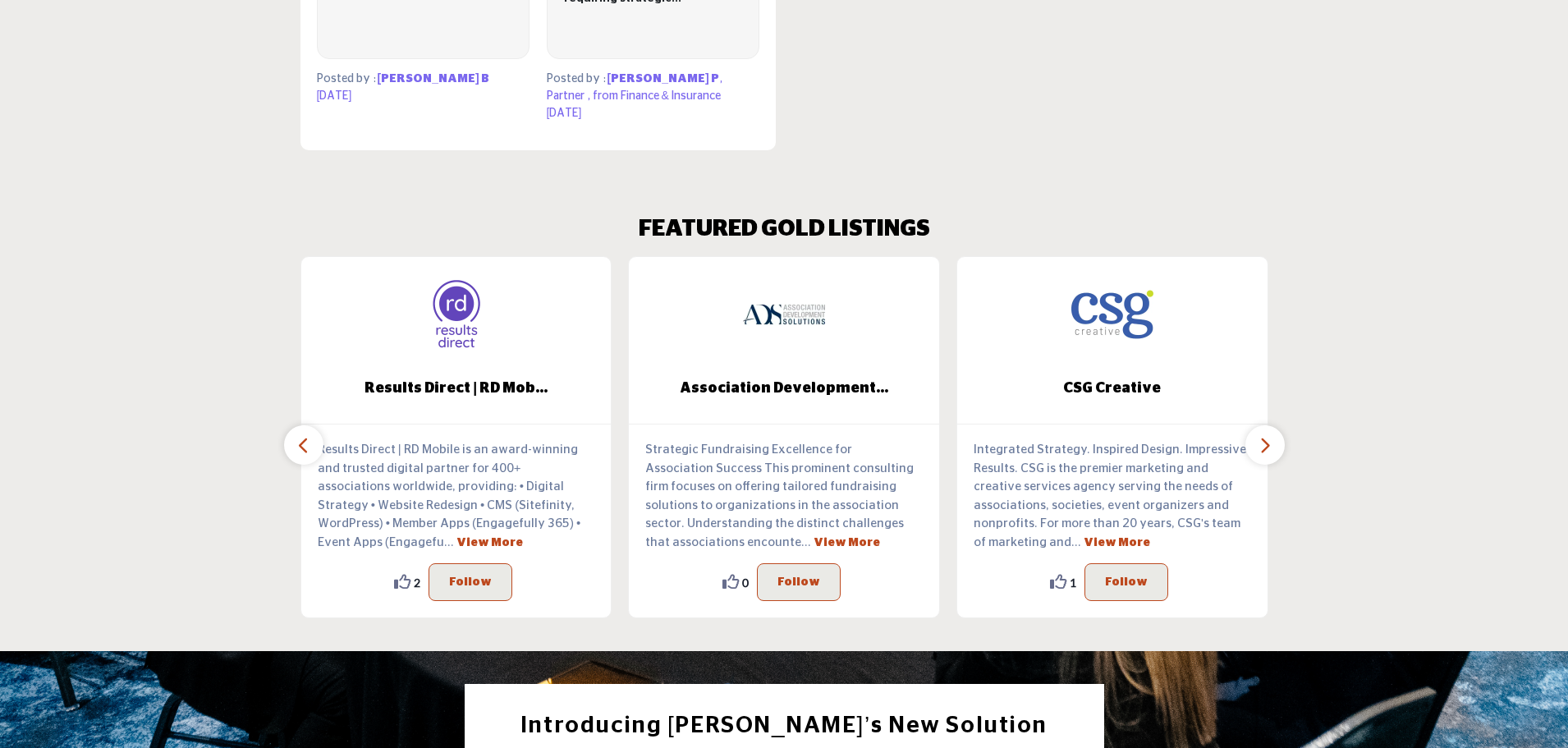
click at [1271, 437] on icon "button" at bounding box center [1265, 445] width 13 height 21
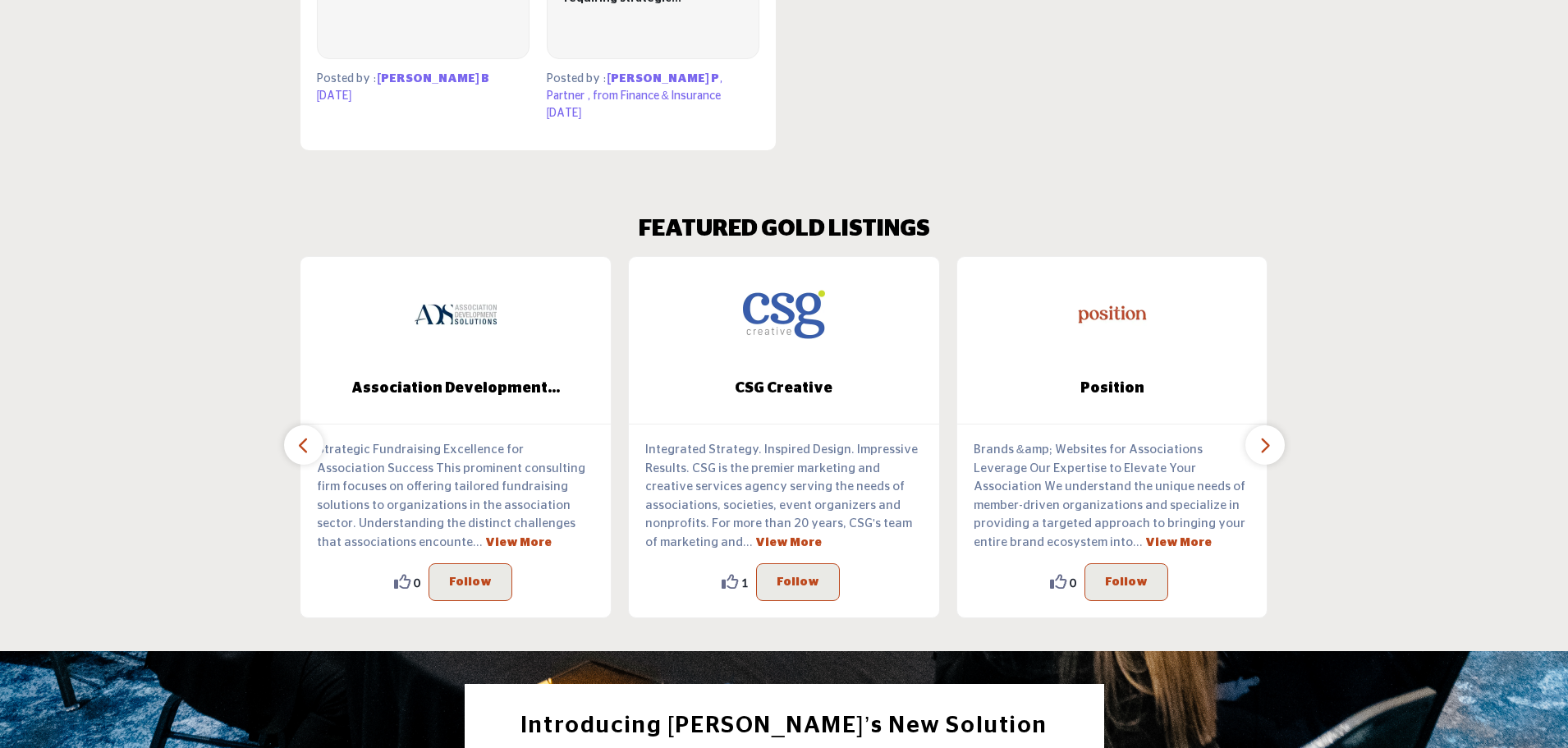
click at [1271, 437] on icon "button" at bounding box center [1265, 445] width 13 height 21
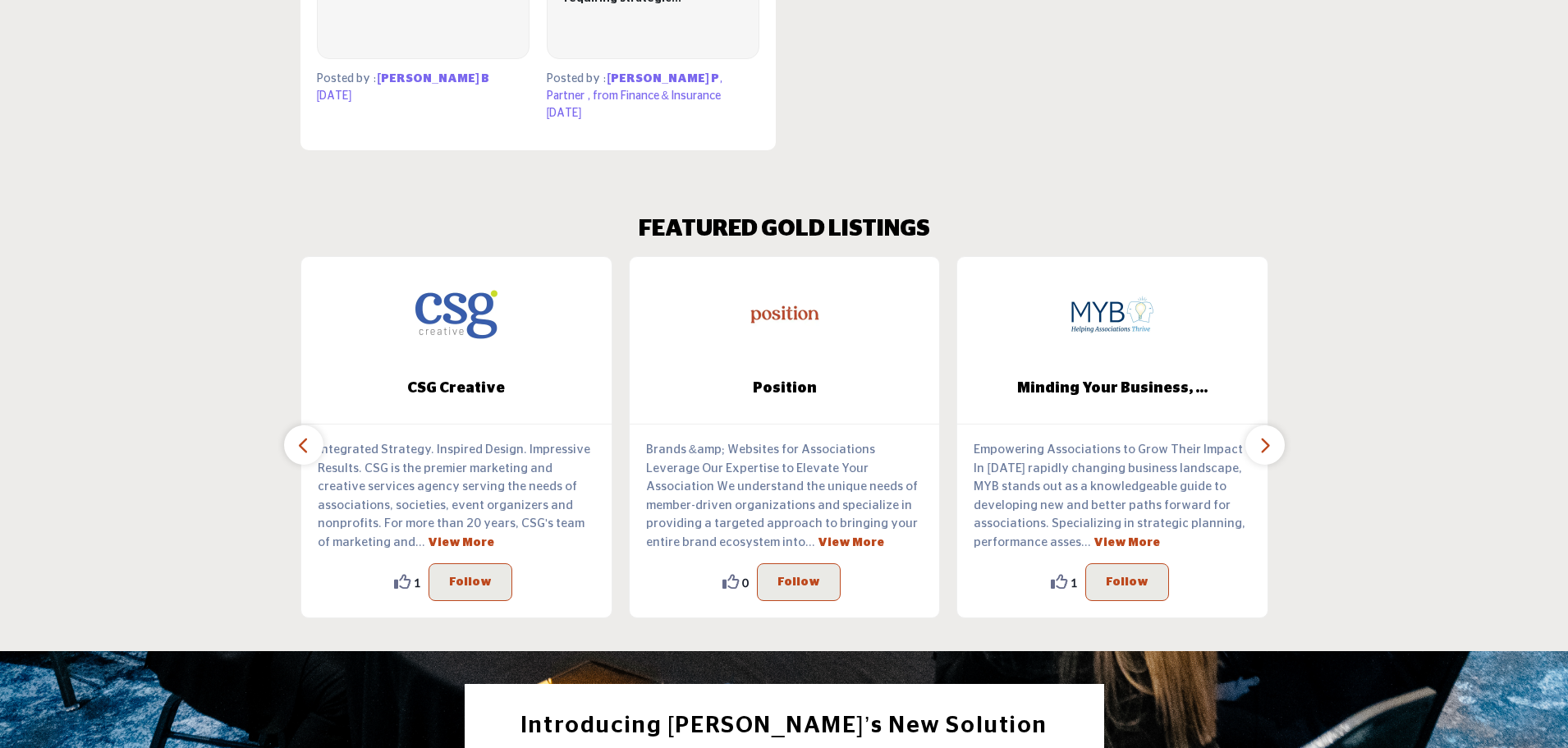
click at [1271, 437] on icon "button" at bounding box center [1265, 445] width 13 height 21
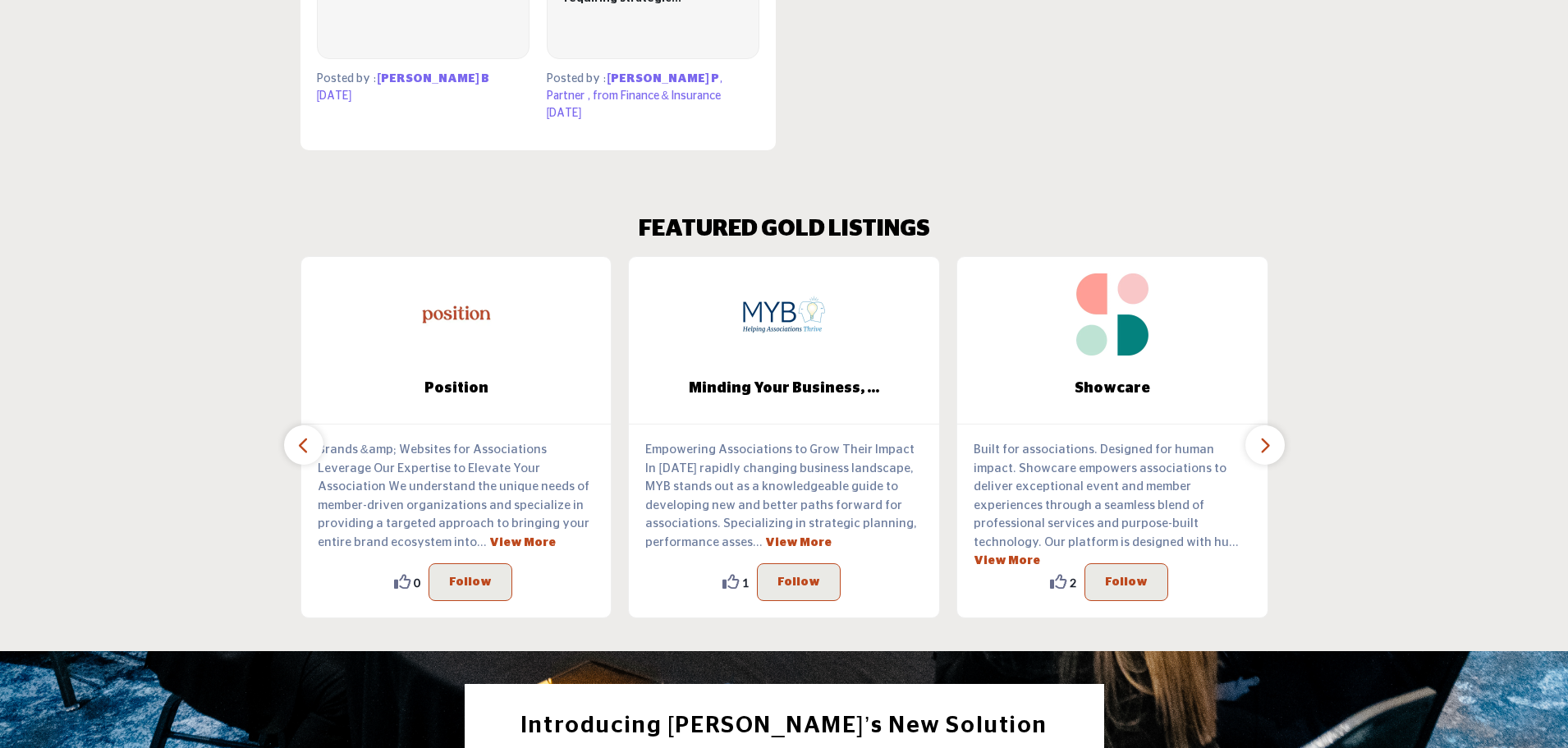
click at [1271, 437] on icon "button" at bounding box center [1265, 445] width 13 height 21
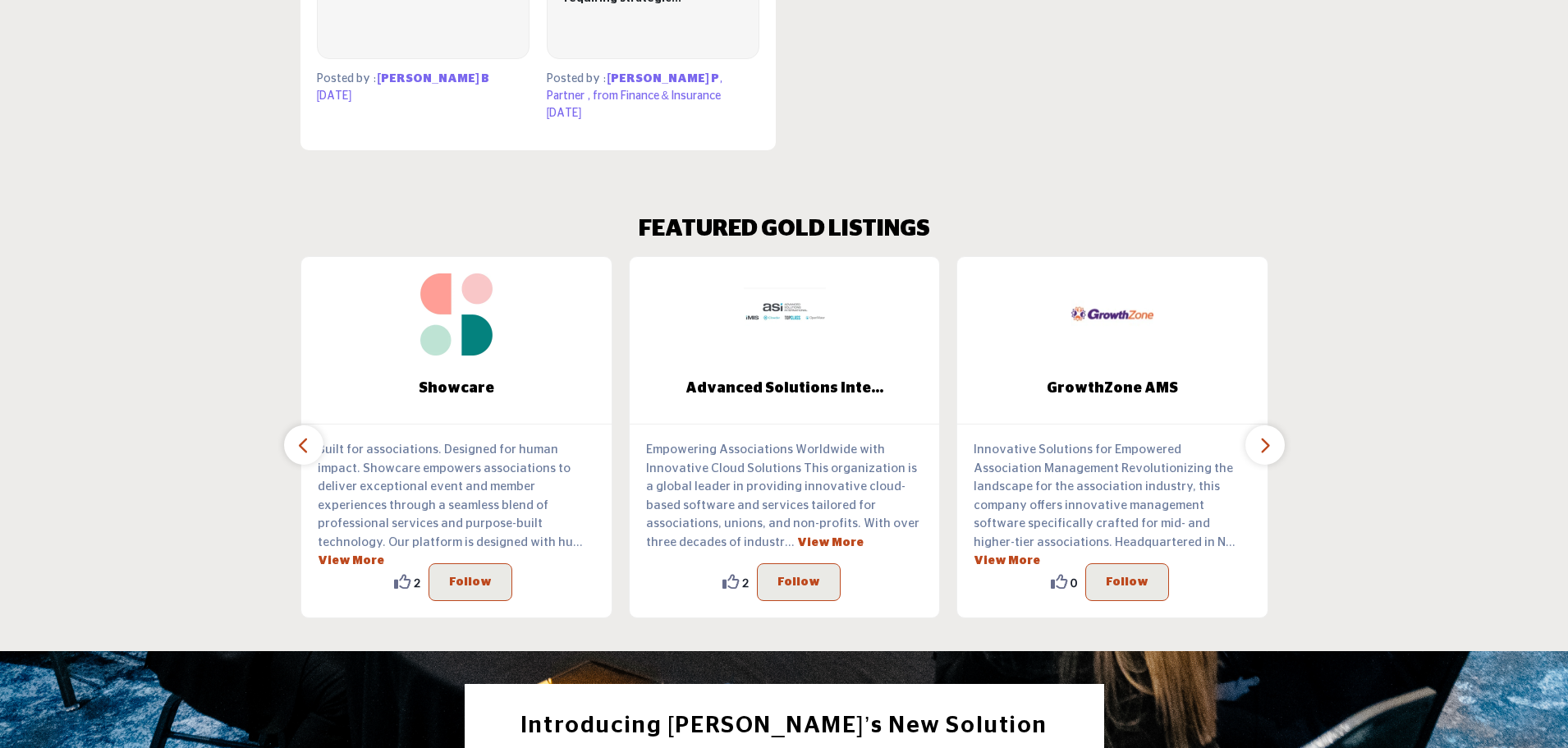
click at [1271, 437] on icon "button" at bounding box center [1265, 445] width 13 height 21
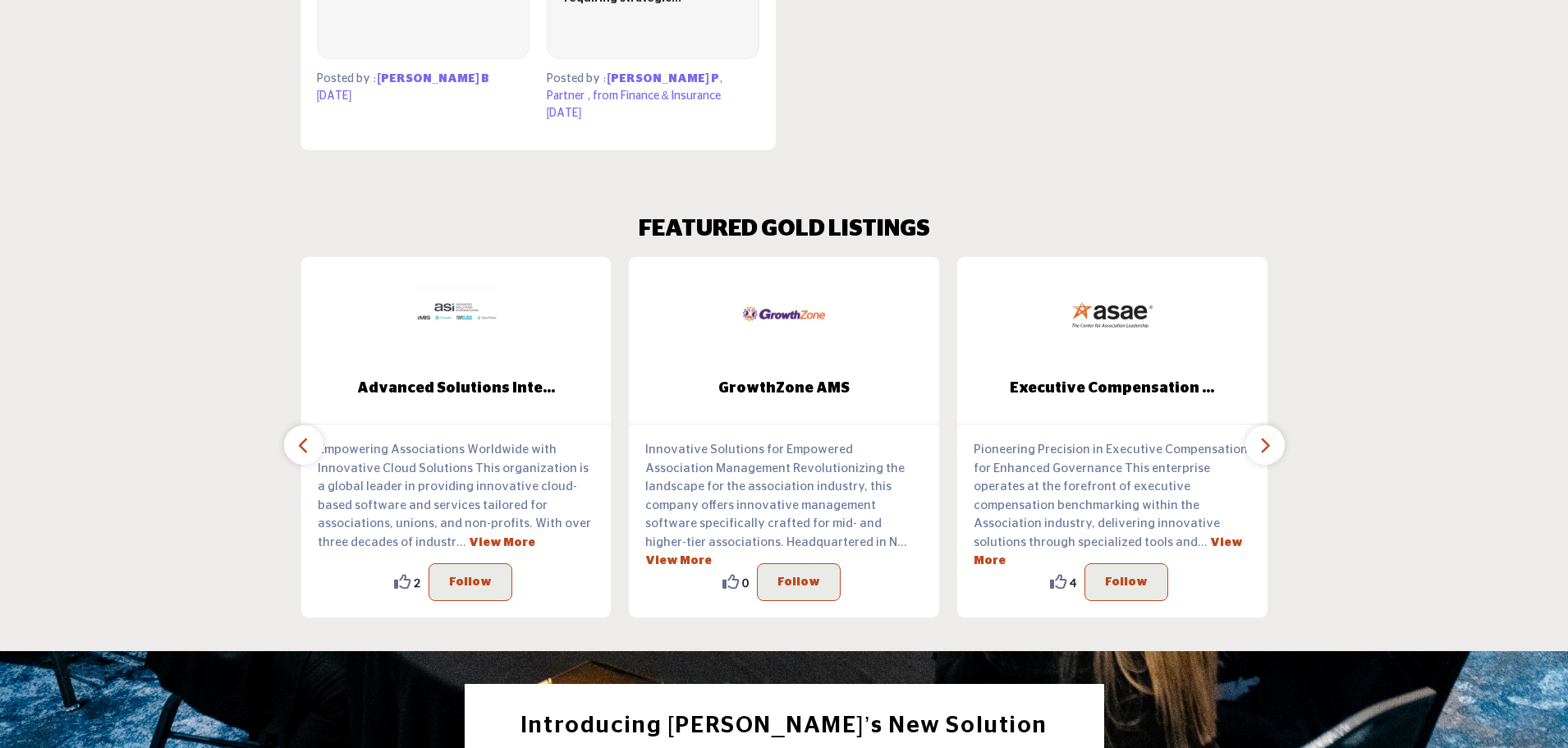
click at [1271, 437] on icon "button" at bounding box center [1265, 445] width 13 height 21
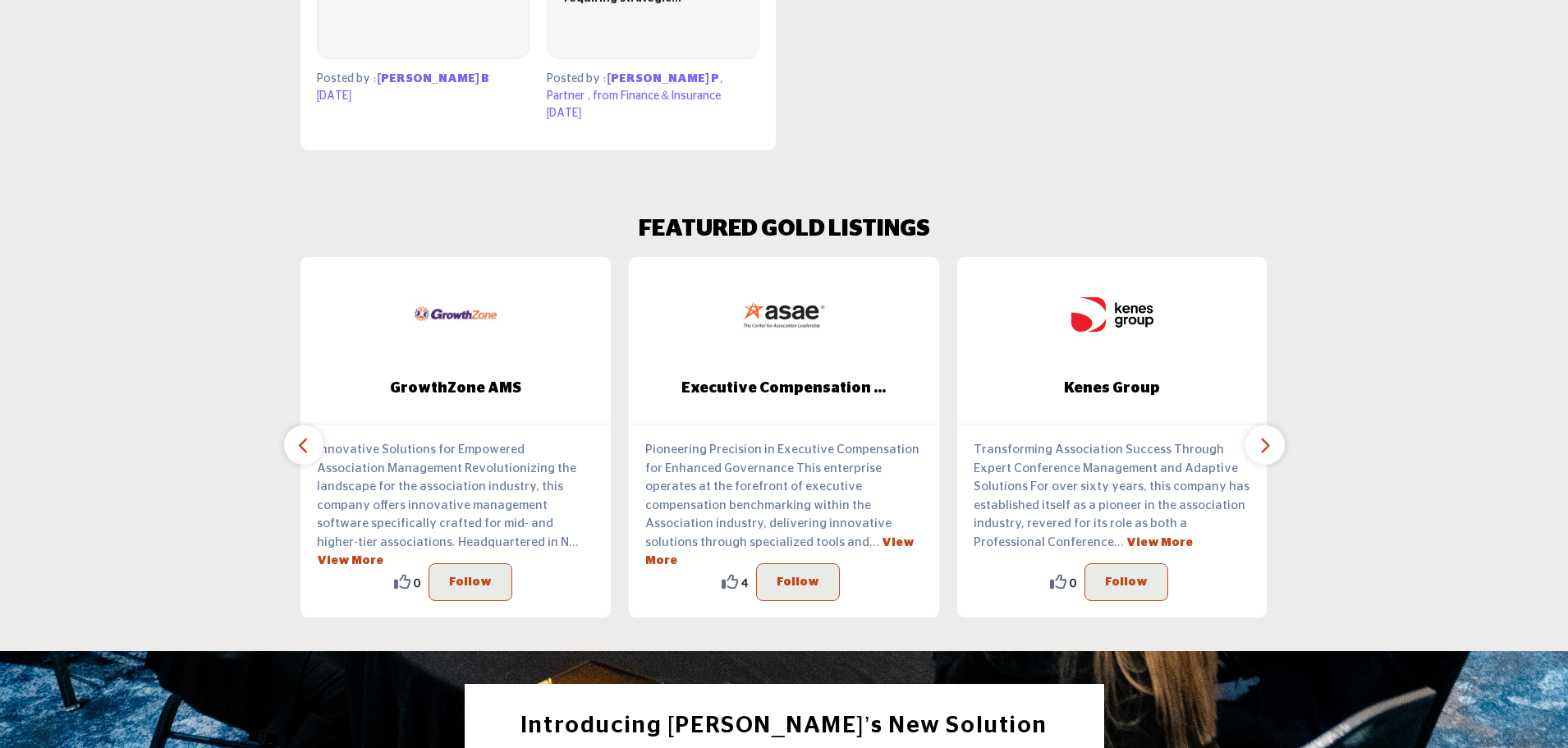
click at [1271, 437] on icon "button" at bounding box center [1265, 445] width 13 height 21
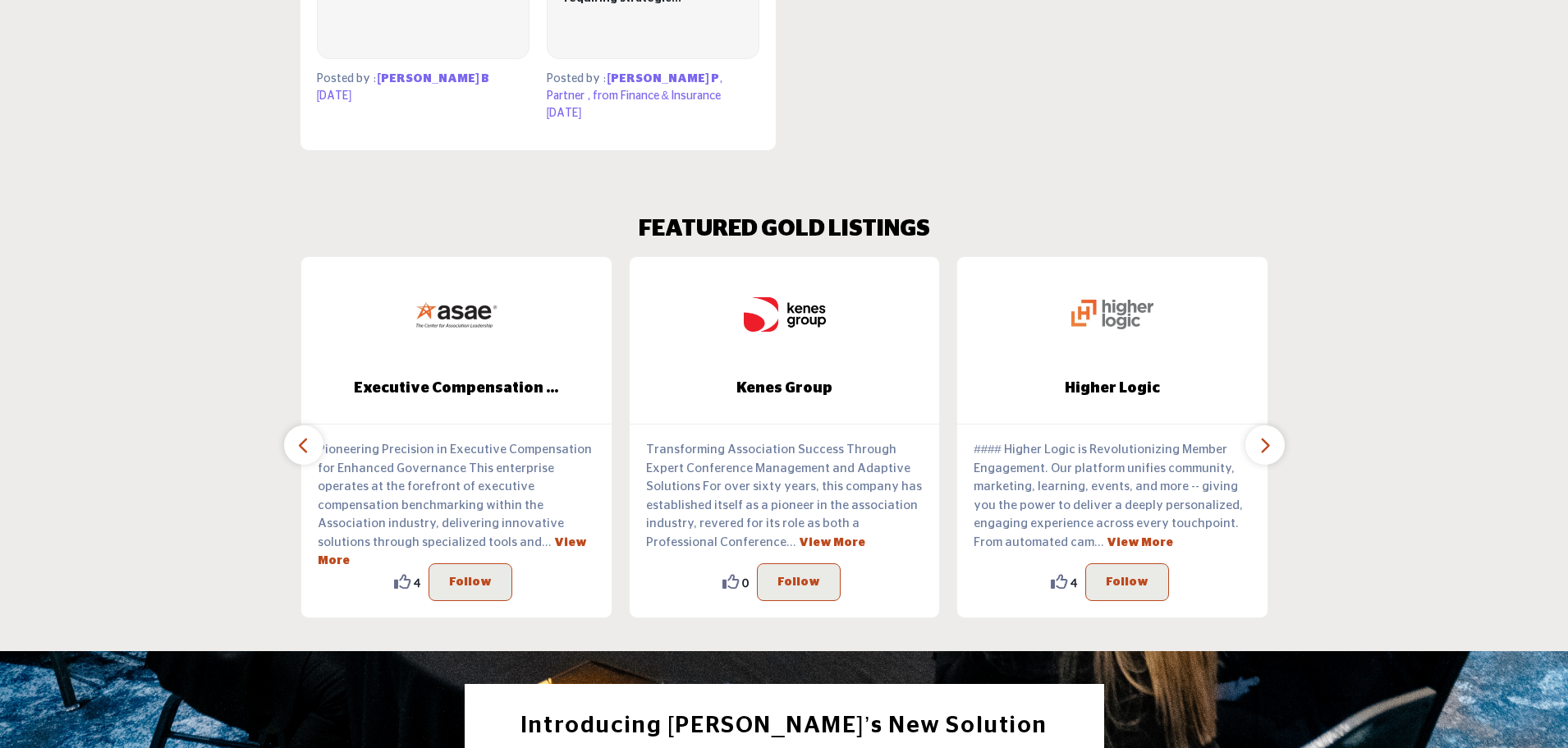
click at [1271, 437] on icon "button" at bounding box center [1265, 445] width 13 height 21
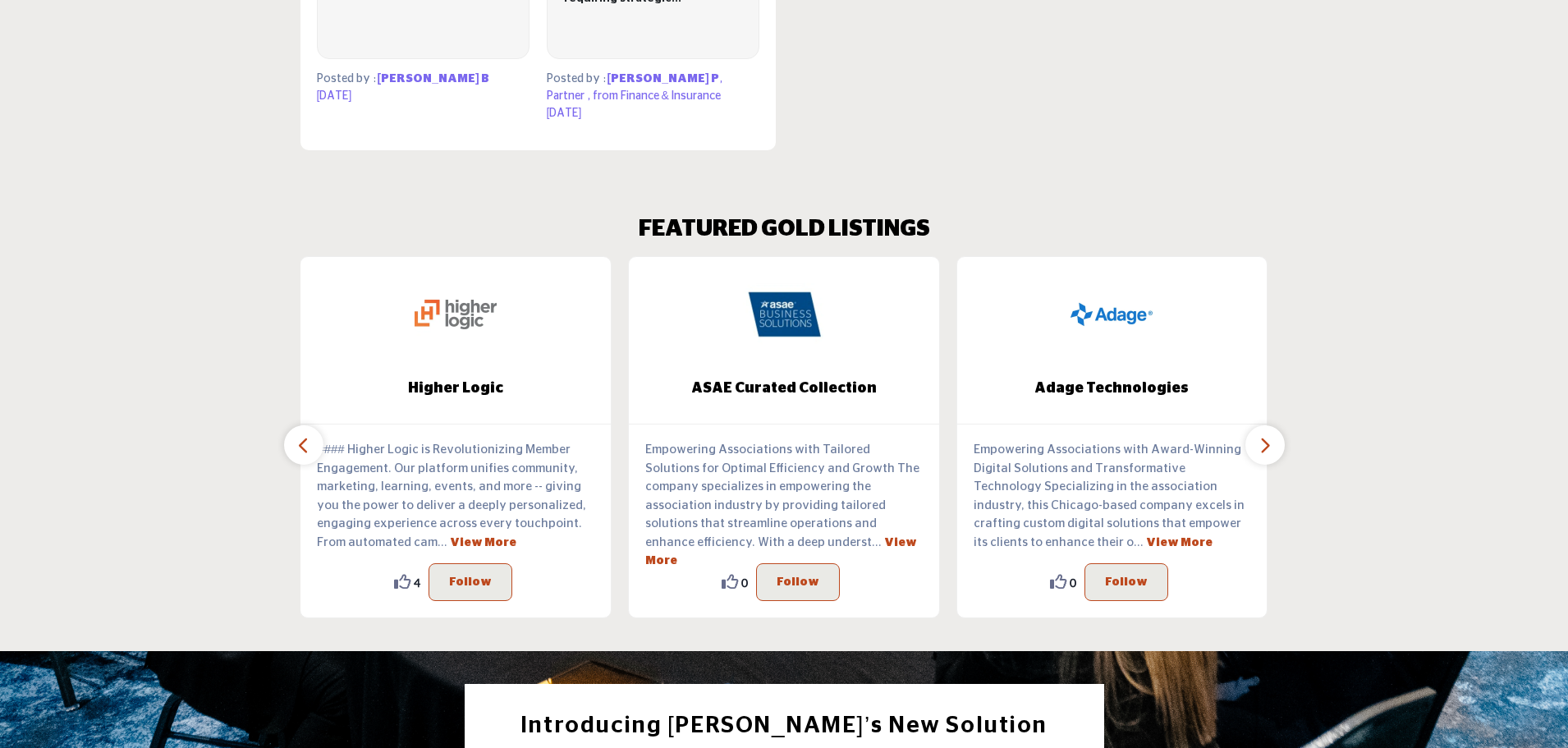
click at [1271, 437] on icon "button" at bounding box center [1265, 445] width 13 height 21
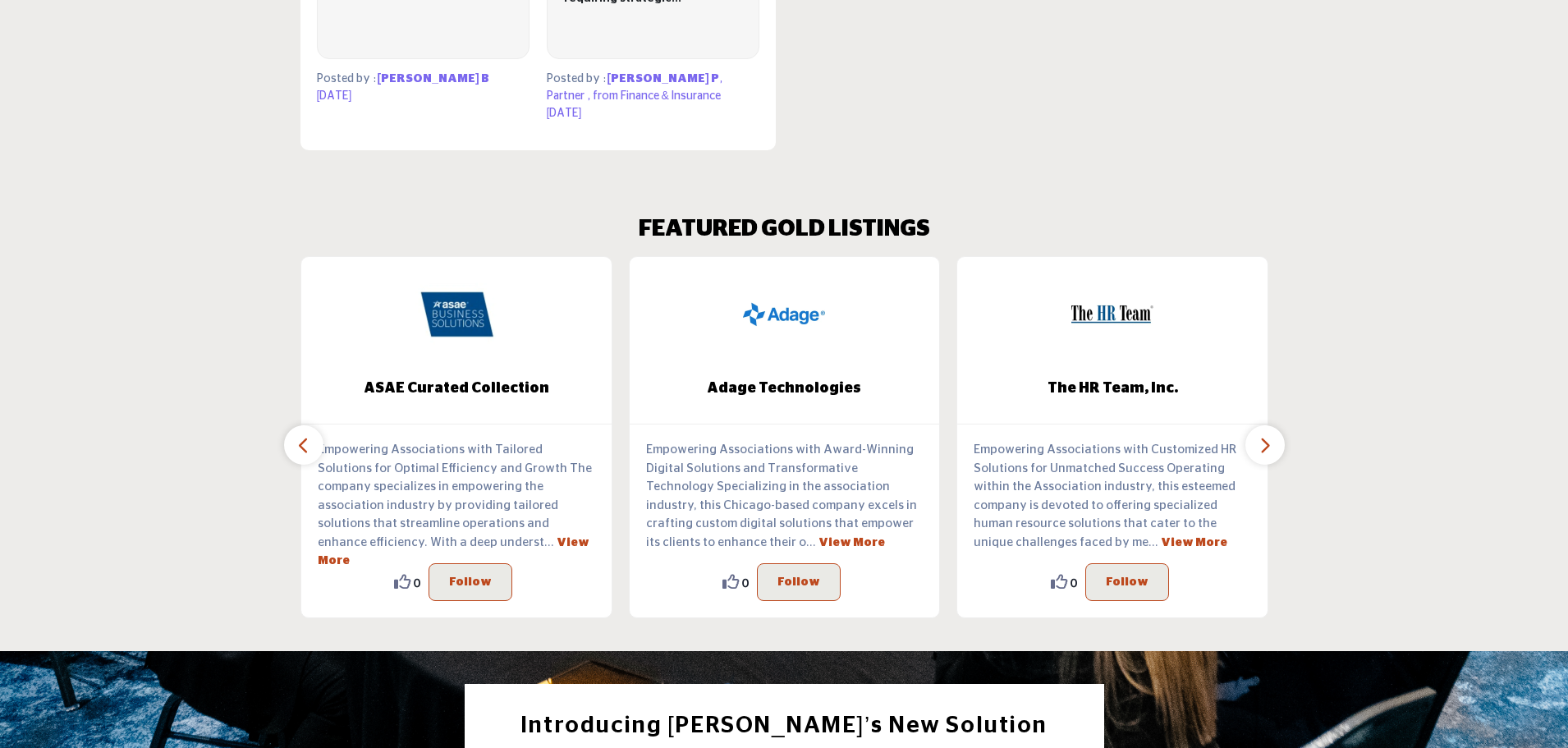
click at [1271, 437] on icon "button" at bounding box center [1265, 445] width 13 height 21
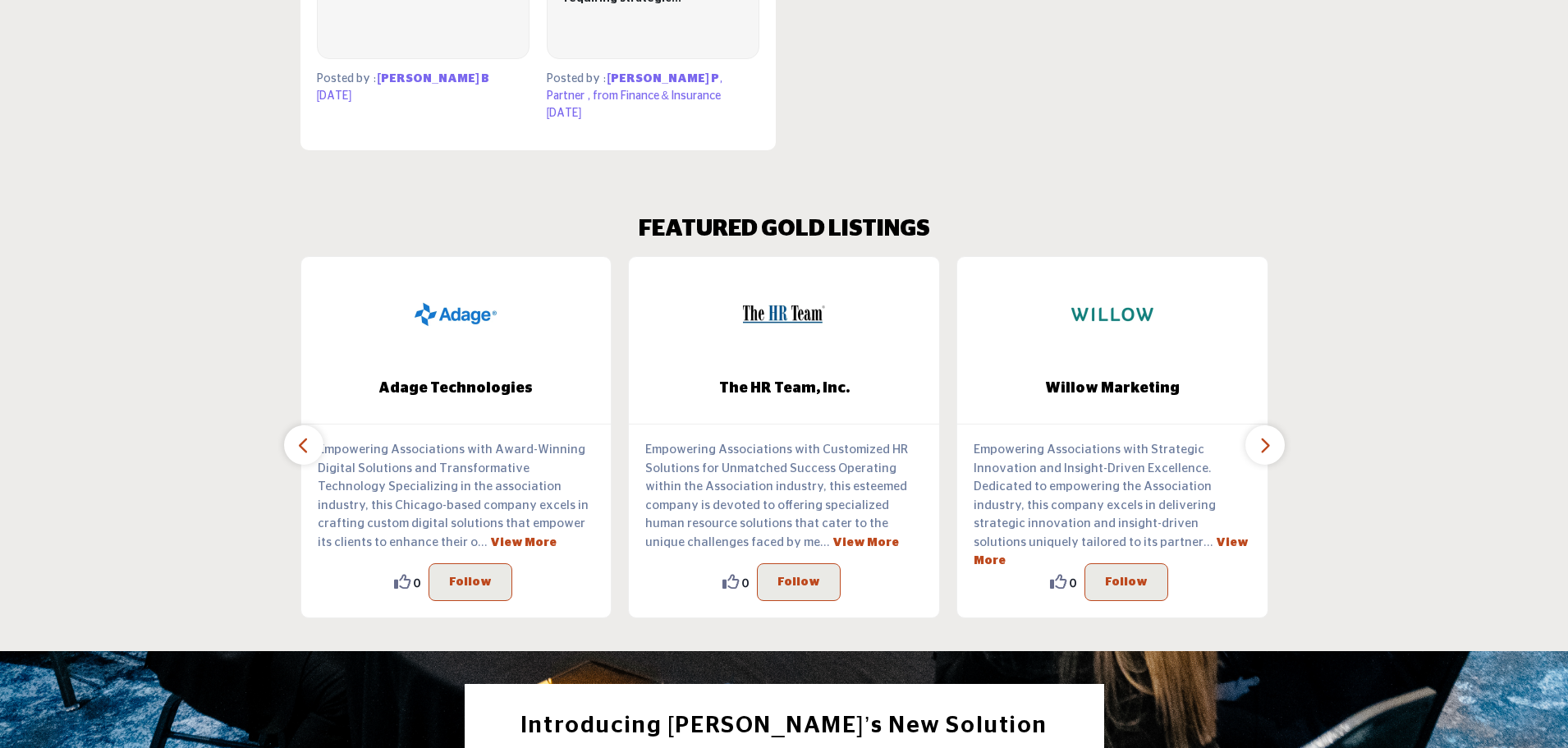
click at [1271, 437] on icon "button" at bounding box center [1265, 445] width 13 height 21
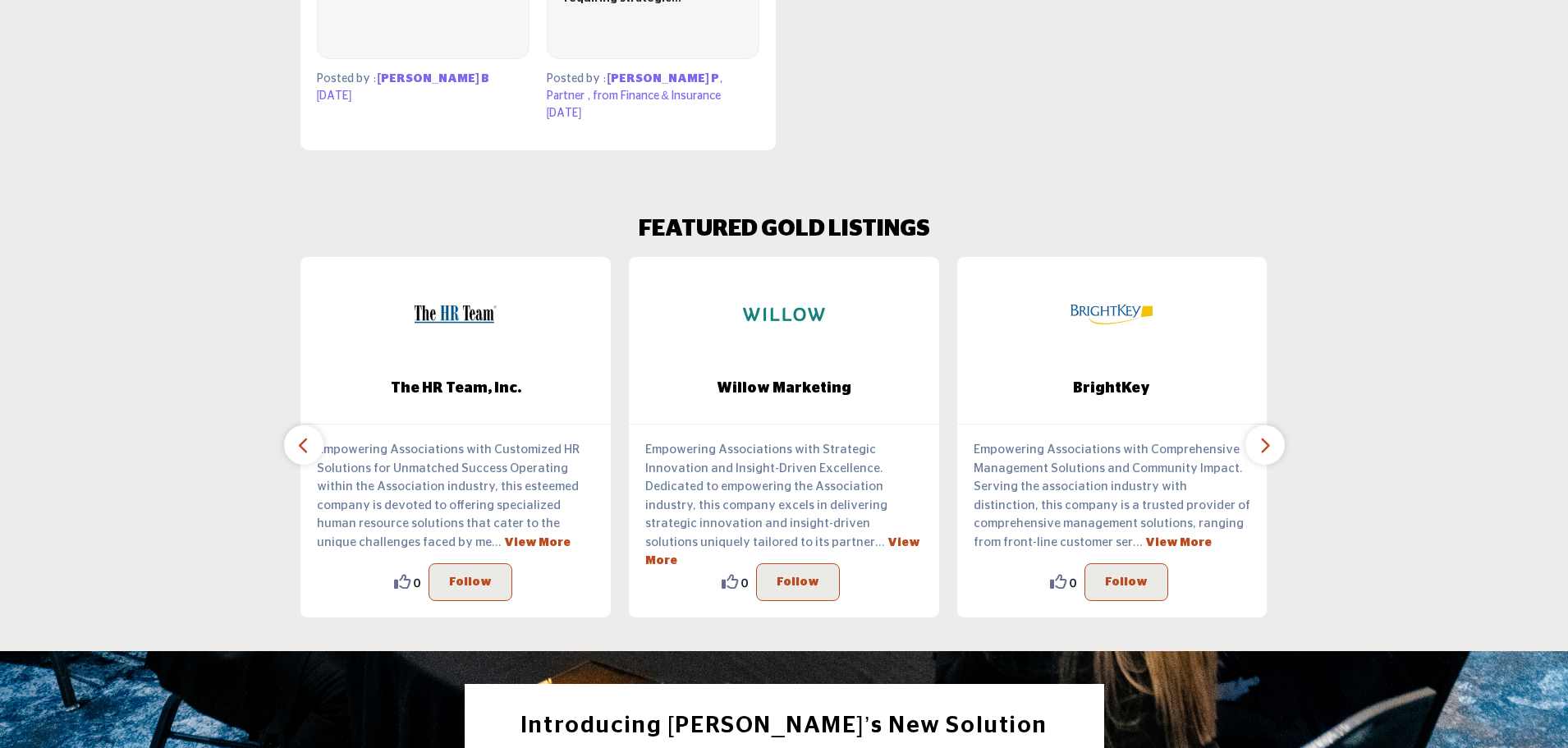
click at [1271, 437] on icon "button" at bounding box center [1265, 445] width 13 height 21
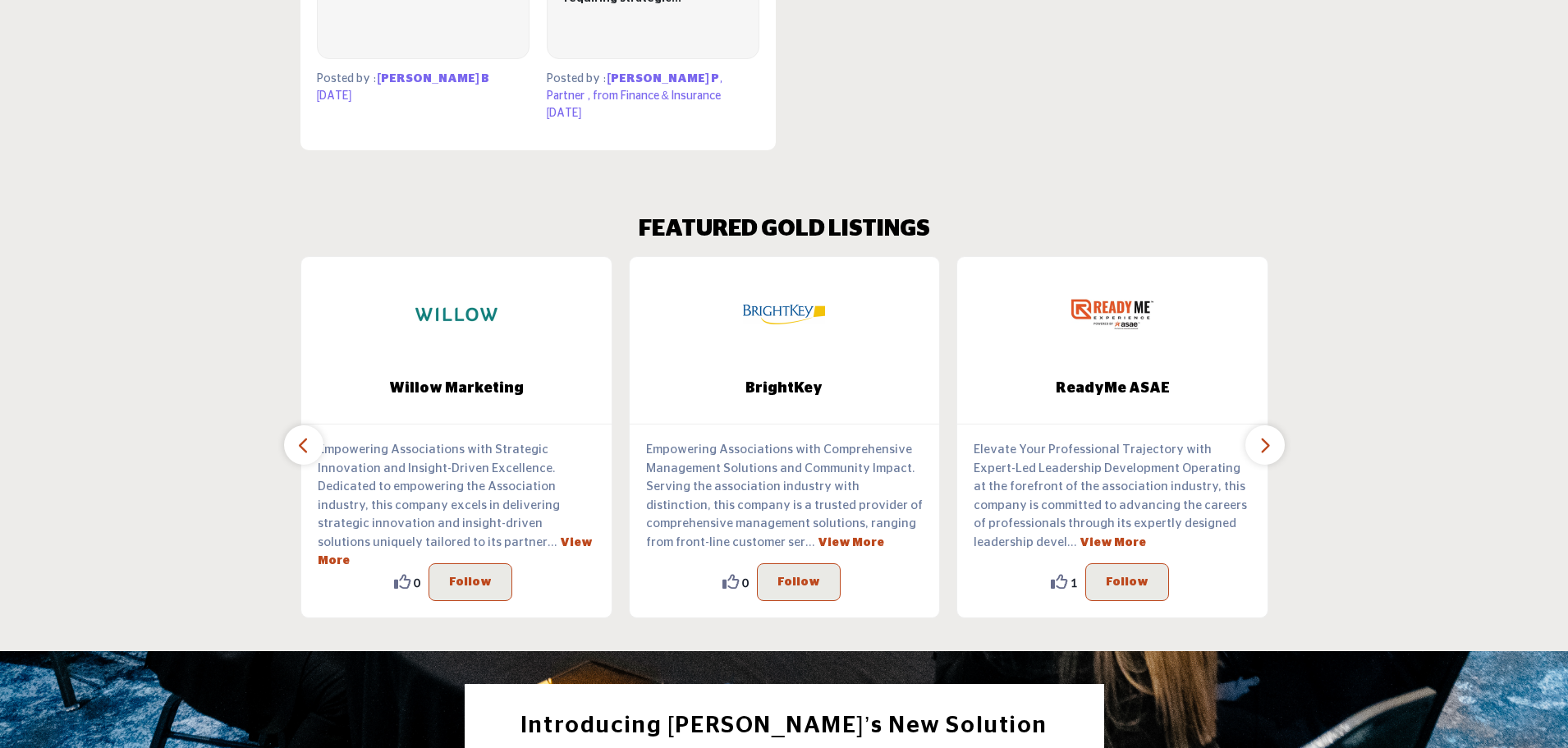
click at [1271, 437] on icon "button" at bounding box center [1265, 445] width 13 height 21
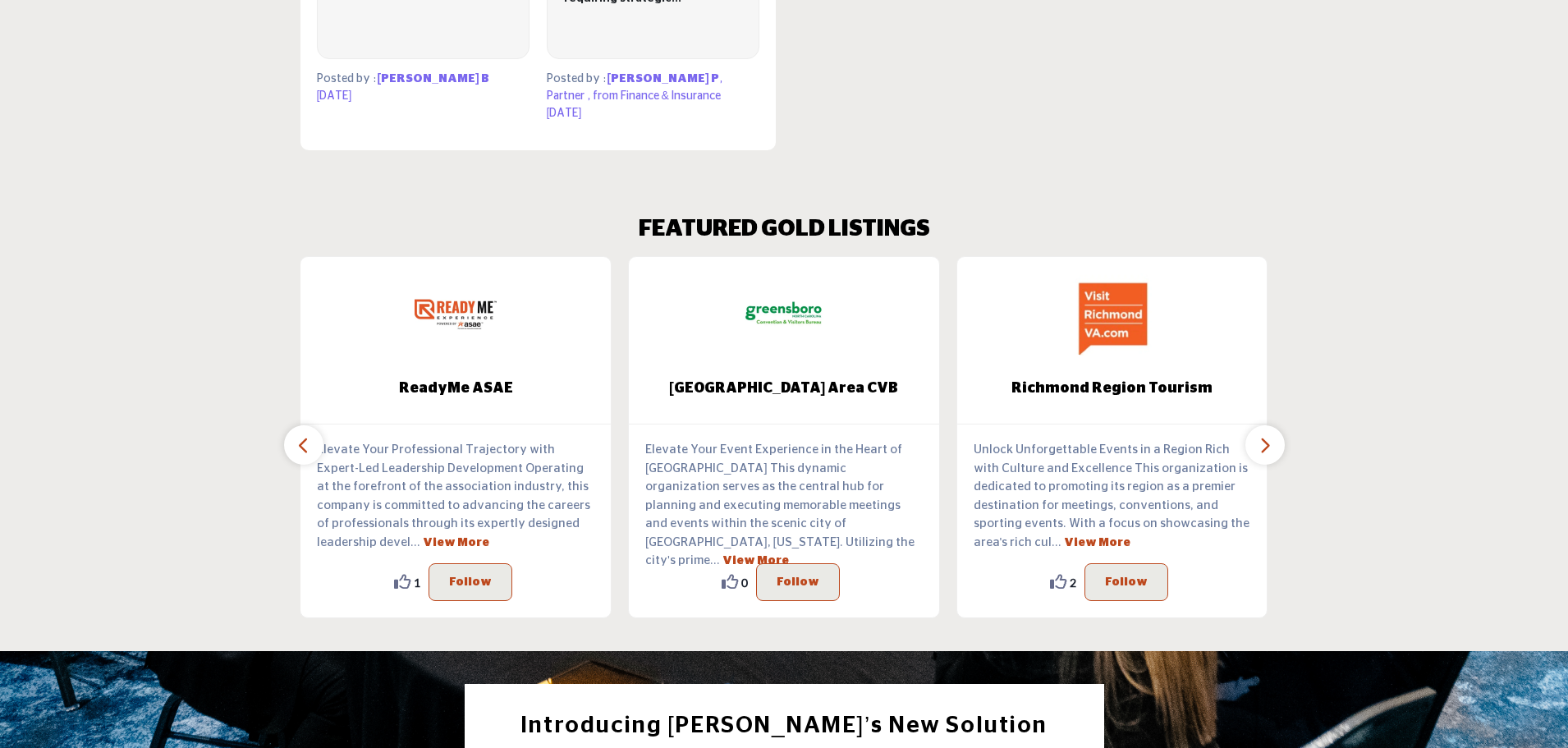
click at [1271, 437] on icon "button" at bounding box center [1265, 445] width 13 height 21
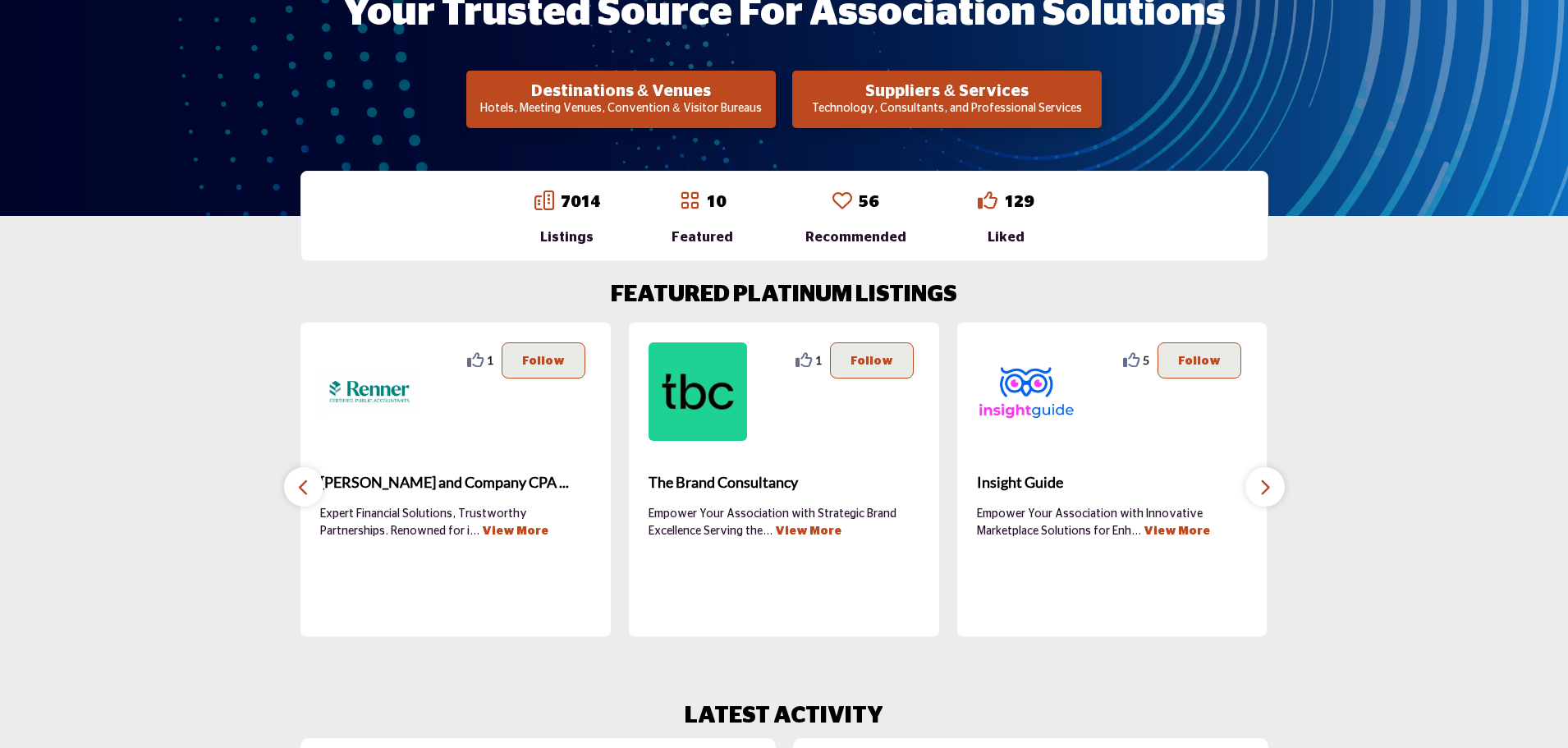
scroll to position [493, 0]
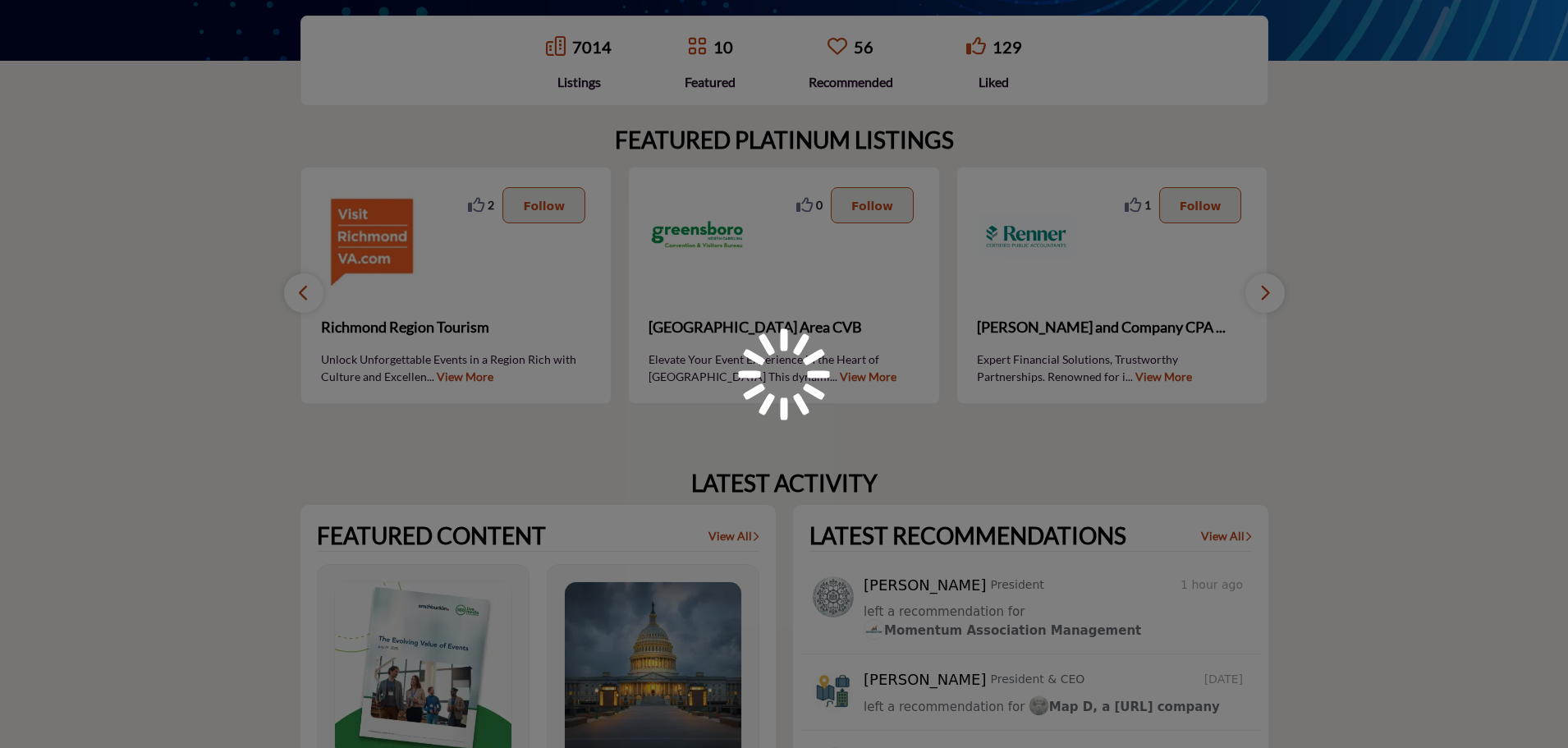
scroll to position [493, 0]
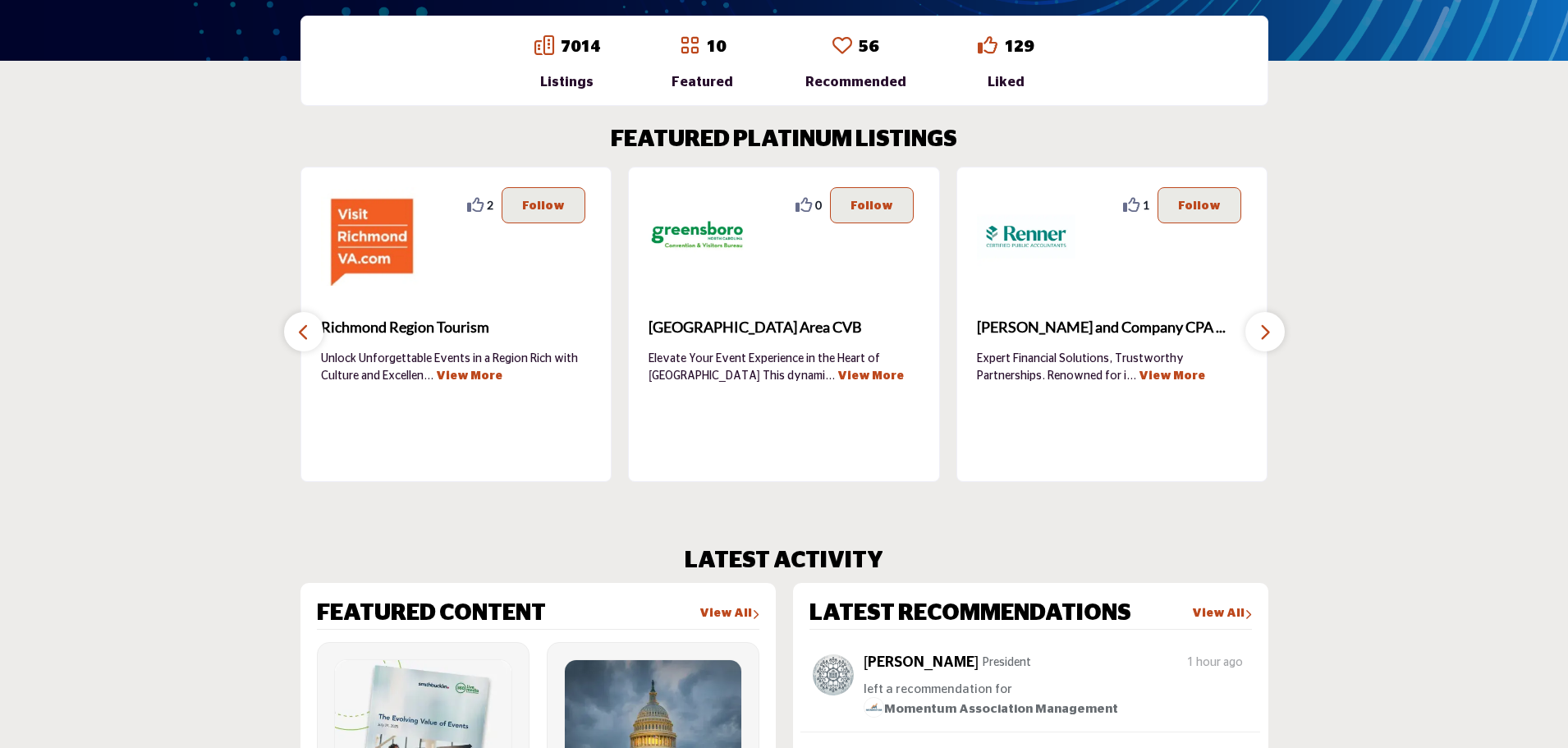
click at [309, 312] on button "button" at bounding box center [304, 332] width 40 height 40
click at [314, 334] on button "button" at bounding box center [304, 332] width 40 height 40
click at [315, 333] on button "button" at bounding box center [304, 332] width 40 height 40
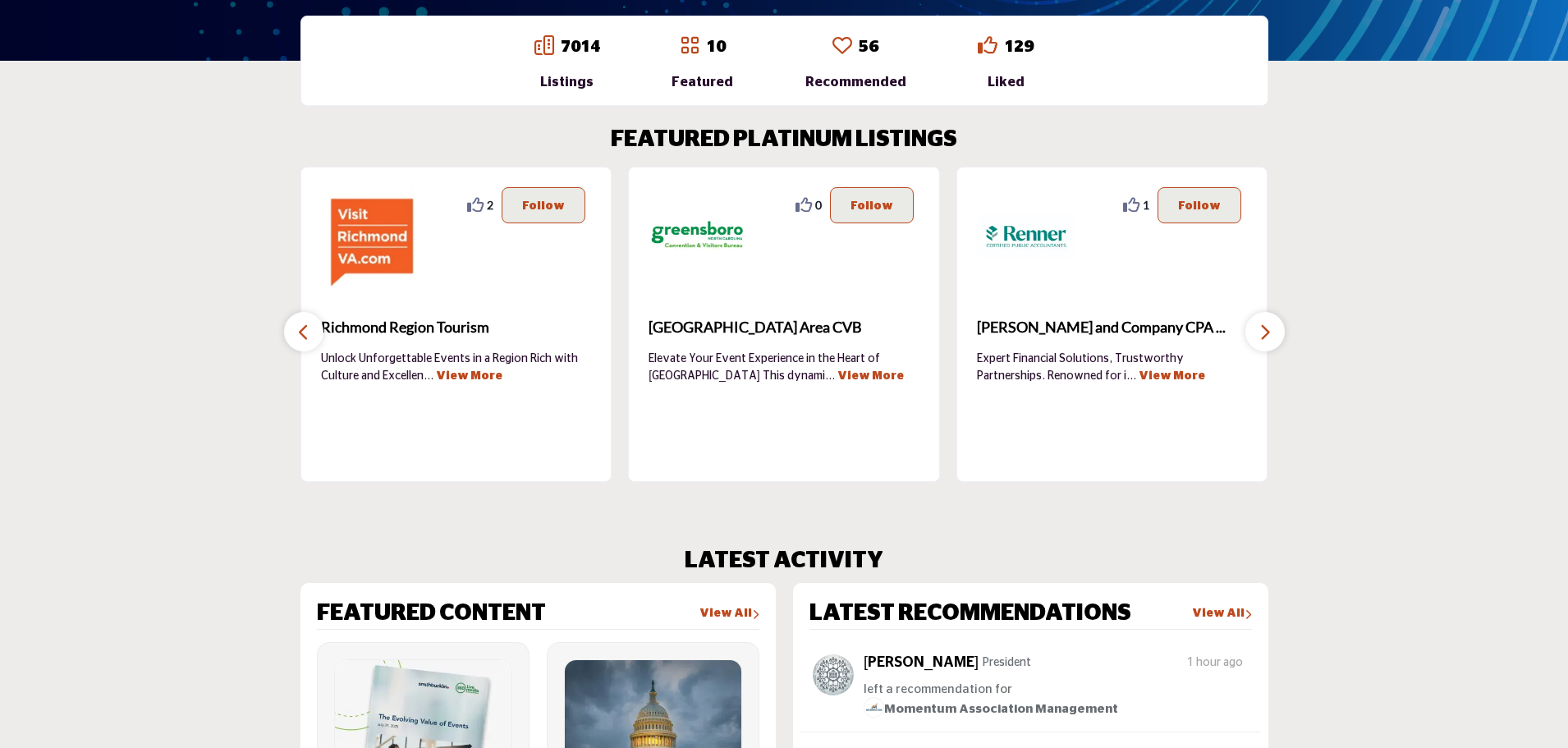
click at [1256, 330] on button "button" at bounding box center [1265, 332] width 40 height 40
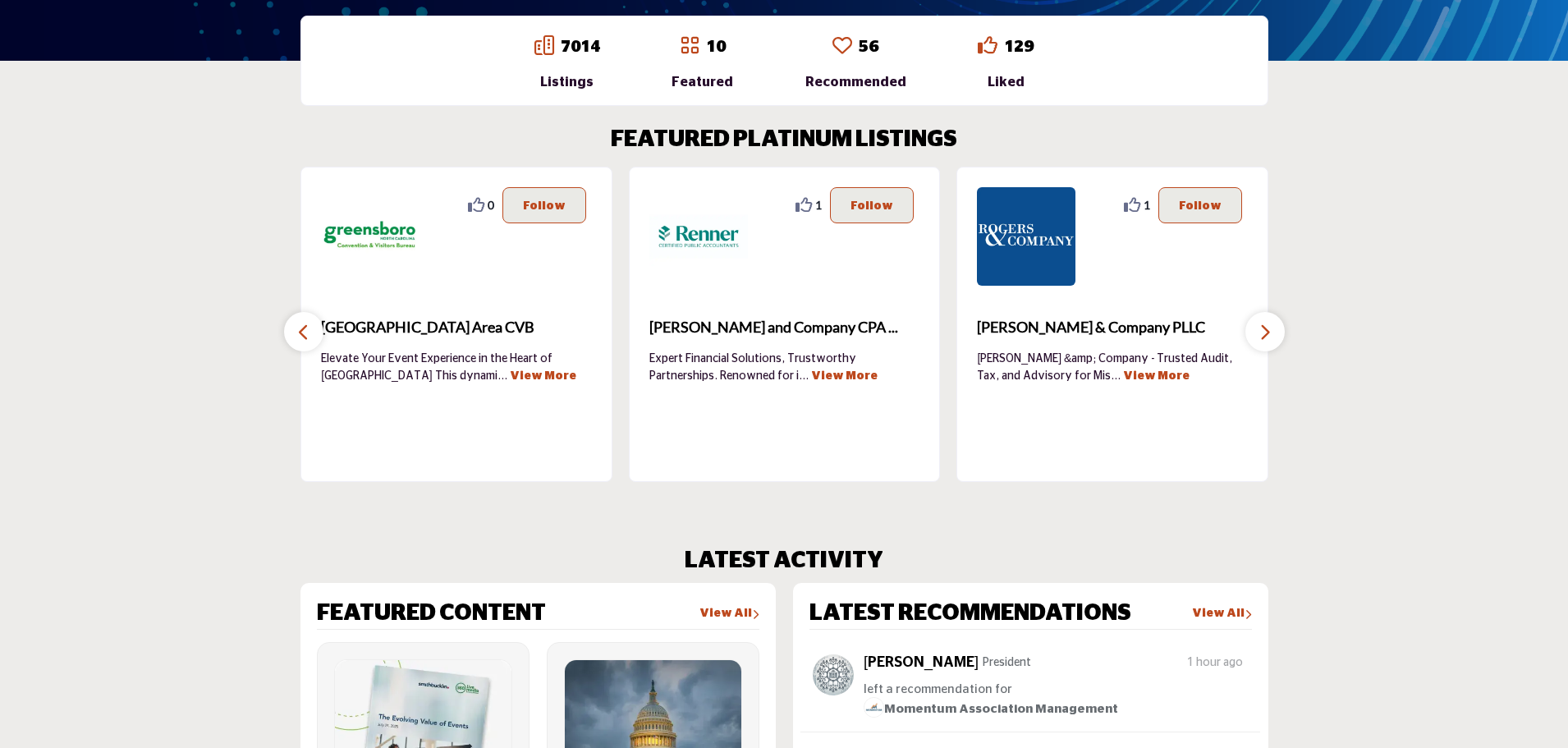
click at [1256, 330] on button "button" at bounding box center [1265, 332] width 40 height 40
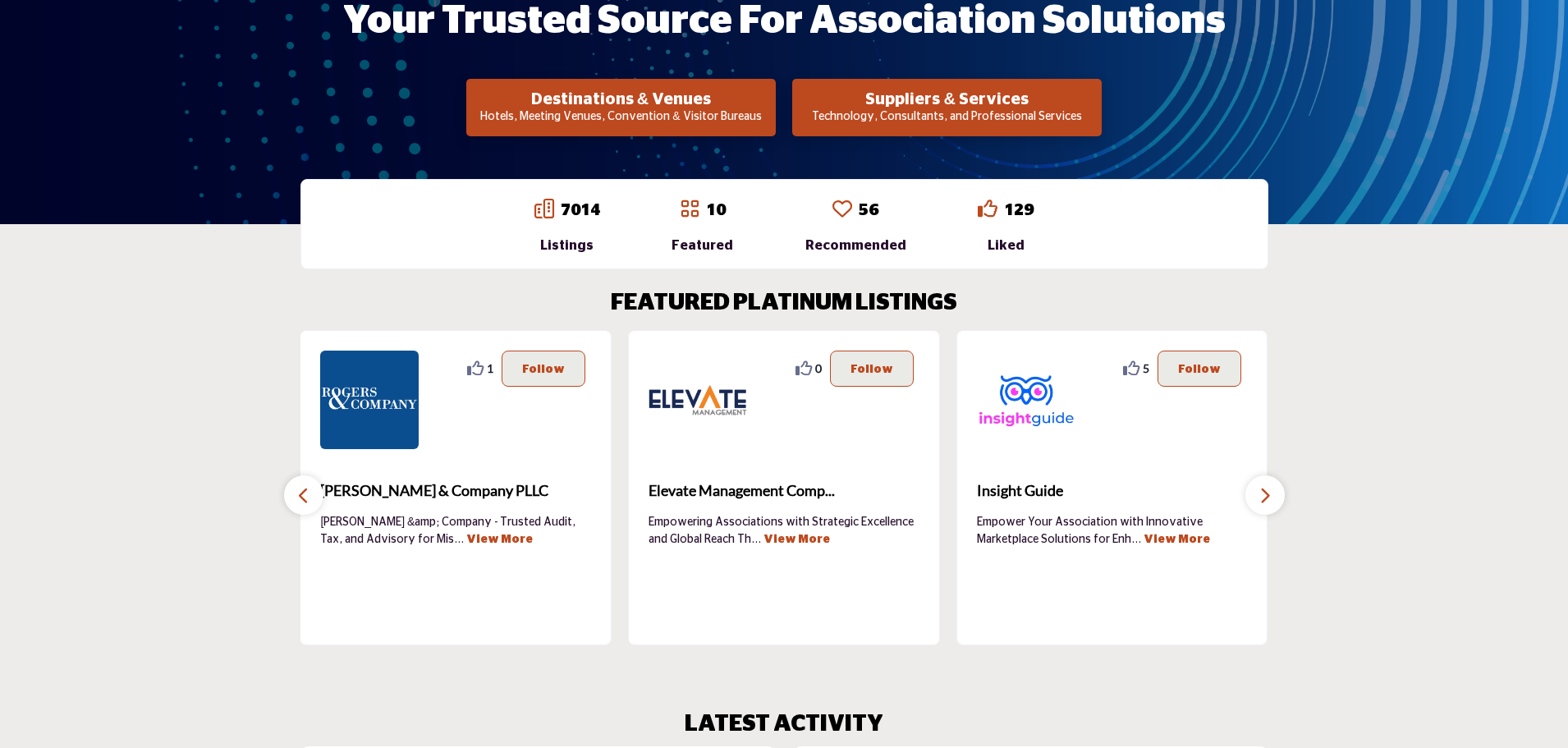
scroll to position [329, 0]
